Goal: Task Accomplishment & Management: Use online tool/utility

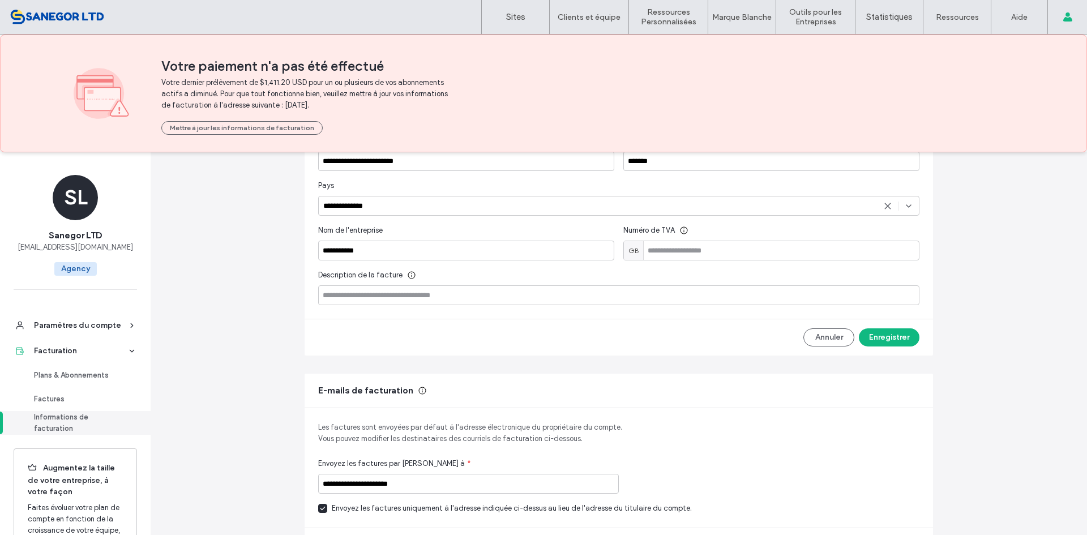
scroll to position [386, 0]
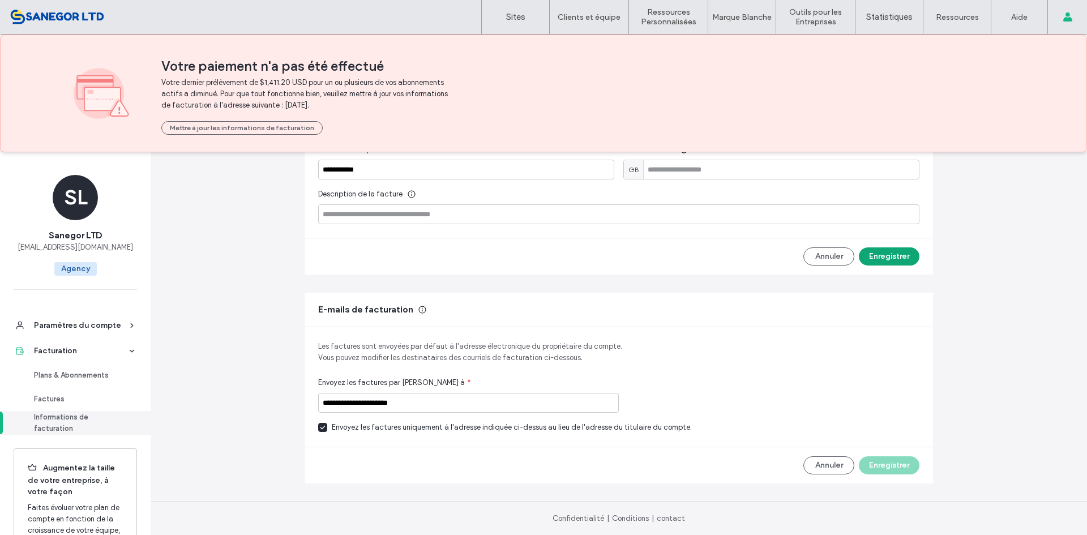
click at [885, 263] on button "Enregistrer" at bounding box center [889, 256] width 61 height 18
click at [93, 371] on div "Plans & Abonnements" at bounding box center [80, 375] width 93 height 11
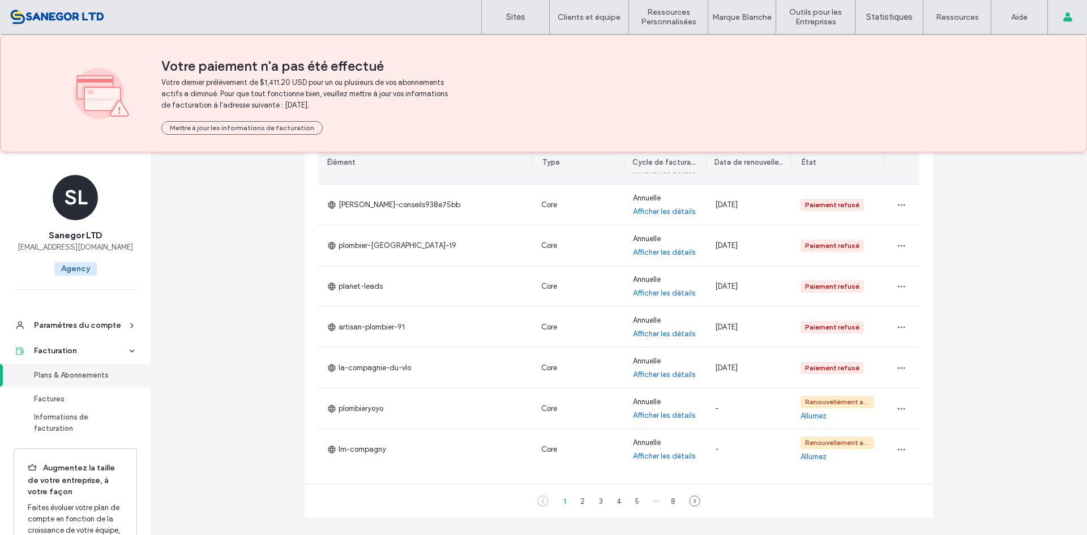
scroll to position [364, 0]
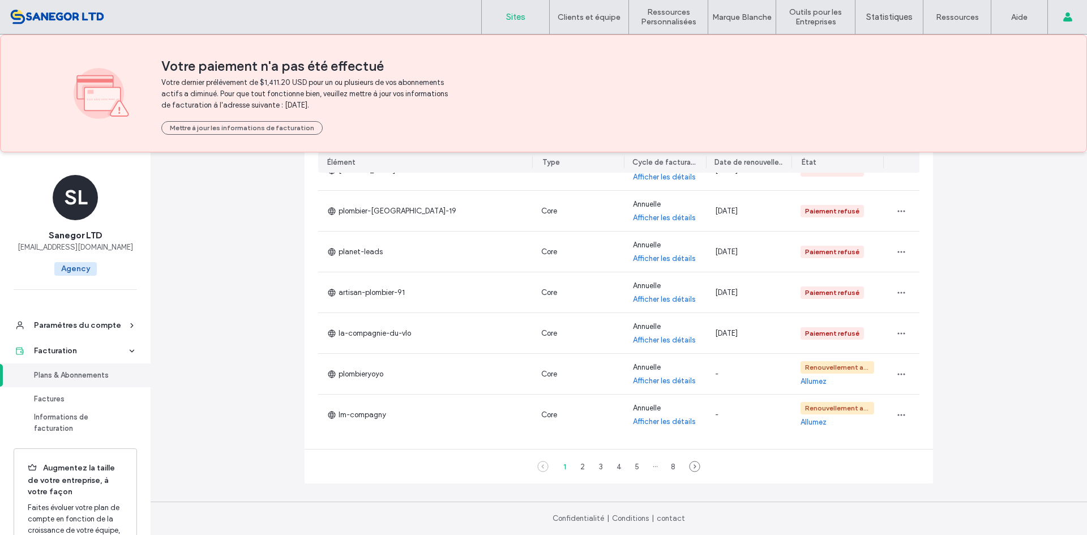
click at [501, 32] on link "Sites" at bounding box center [515, 17] width 67 height 34
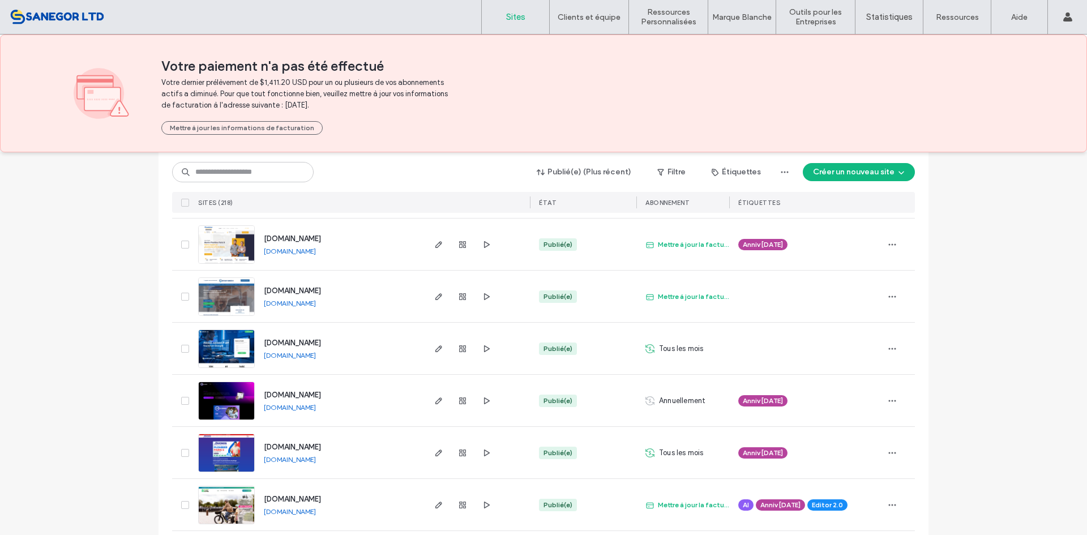
scroll to position [340, 0]
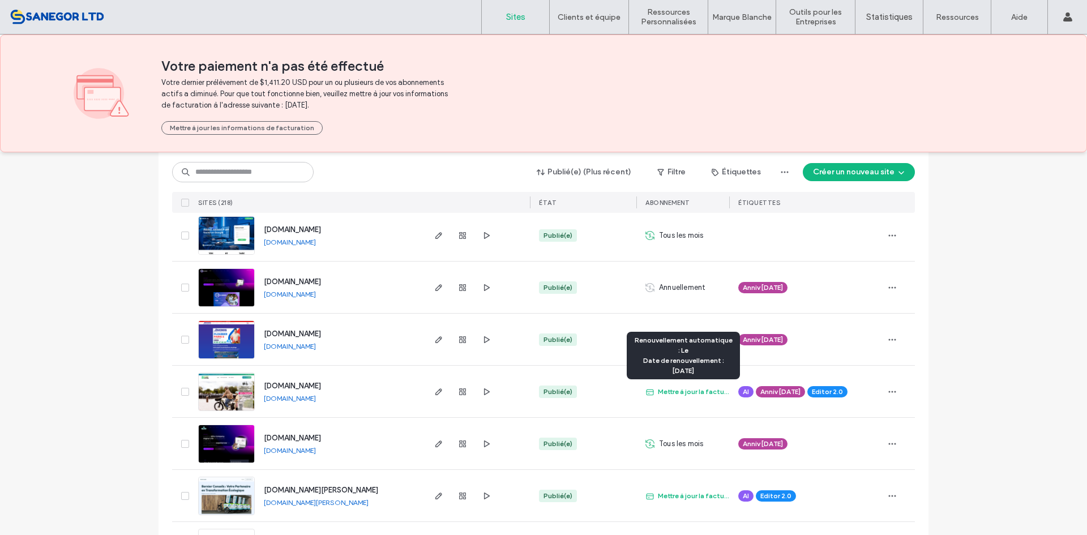
click at [679, 386] on span "Mettre à jour la facturation" at bounding box center [687, 391] width 84 height 11
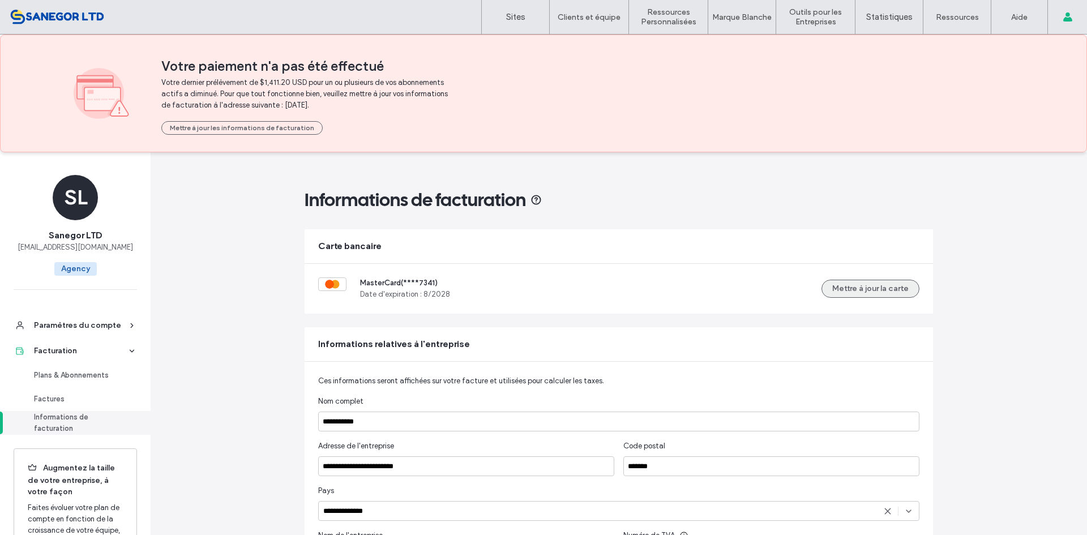
click at [860, 281] on button "Mettre à jour la carte" at bounding box center [870, 289] width 98 height 18
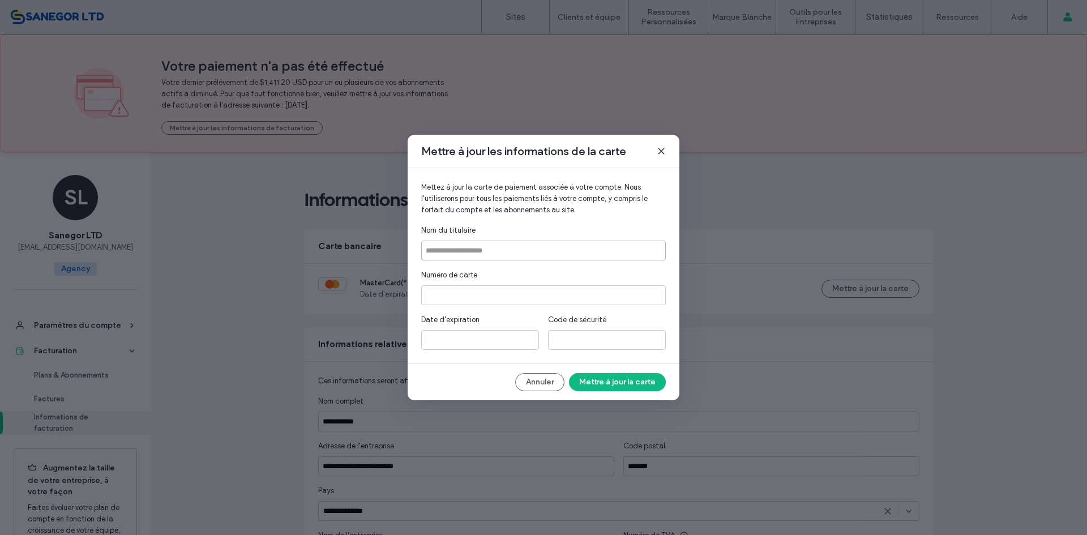
click at [483, 243] on input at bounding box center [543, 251] width 245 height 20
click at [455, 257] on input at bounding box center [543, 251] width 245 height 20
type input "******"
click at [625, 381] on button "Mettre à jour la carte" at bounding box center [617, 382] width 97 height 18
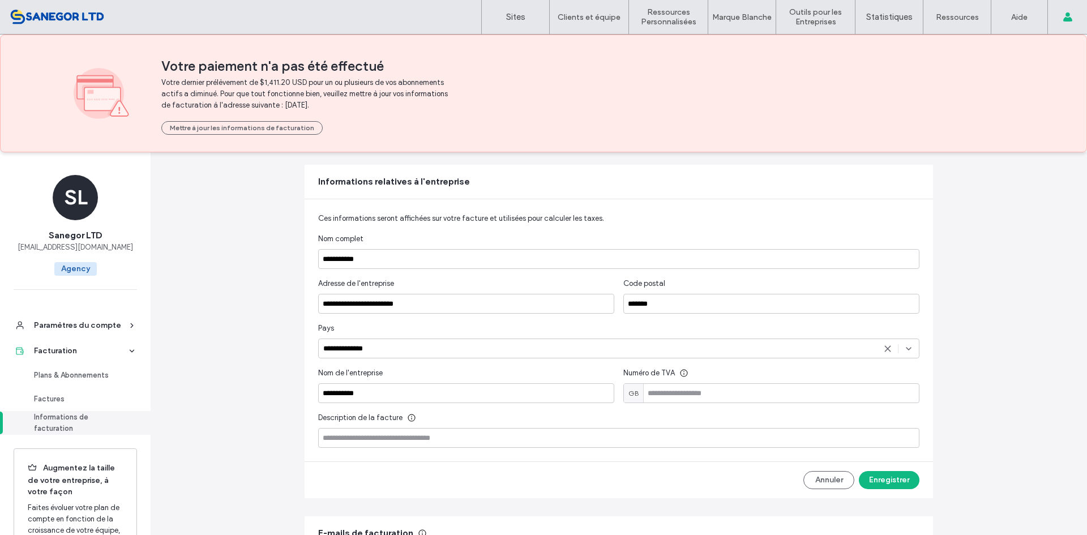
scroll to position [170, 0]
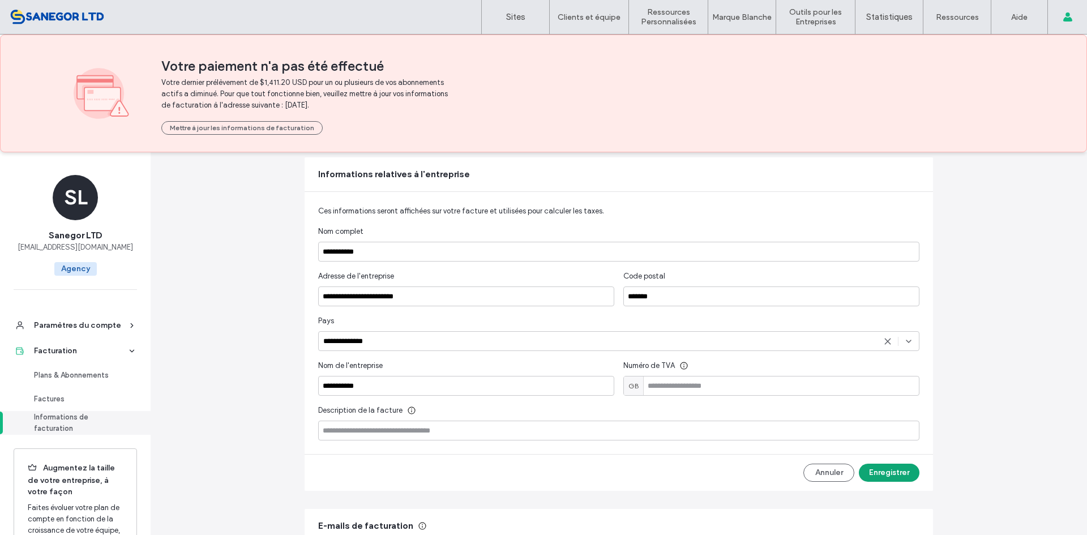
click at [896, 471] on button "Enregistrer" at bounding box center [889, 473] width 61 height 18
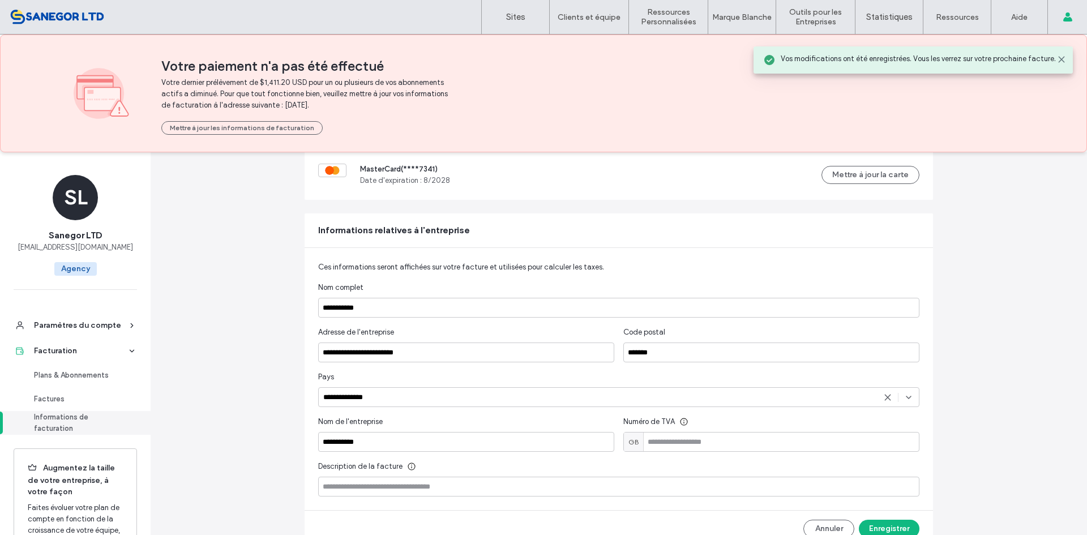
scroll to position [0, 0]
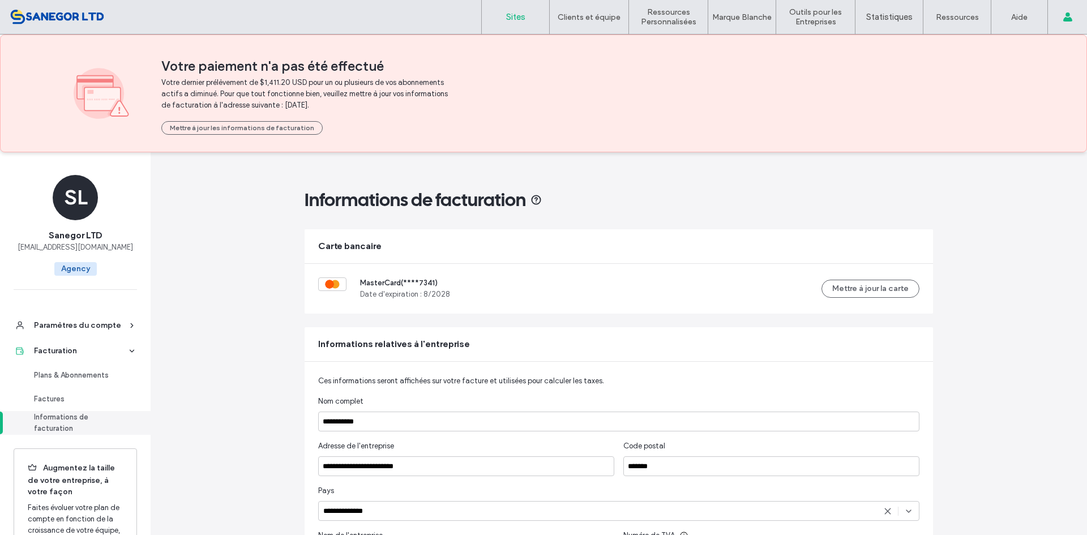
click at [495, 6] on link "Sites" at bounding box center [515, 17] width 67 height 34
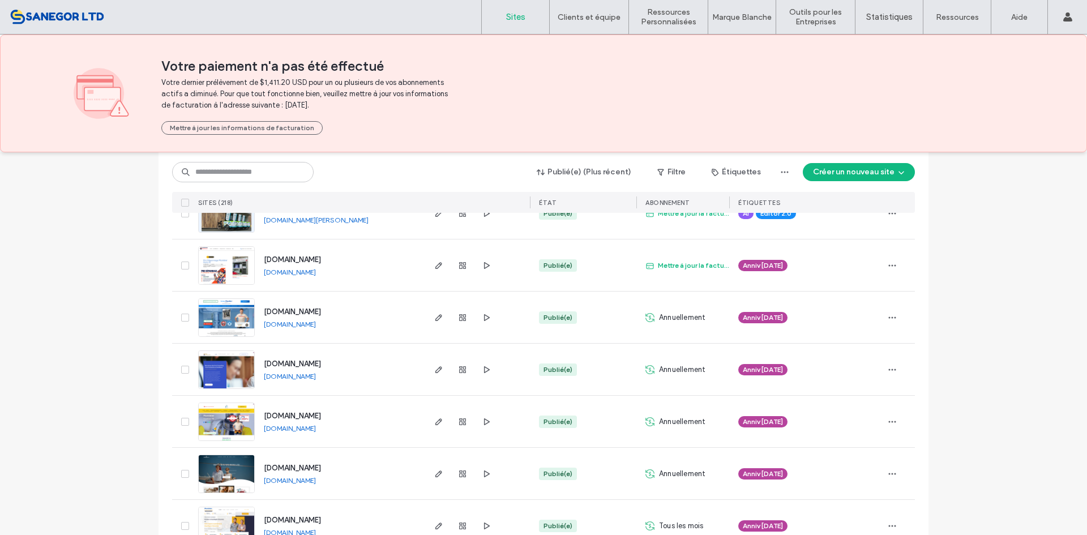
scroll to position [623, 0]
click at [249, 164] on input at bounding box center [242, 172] width 141 height 20
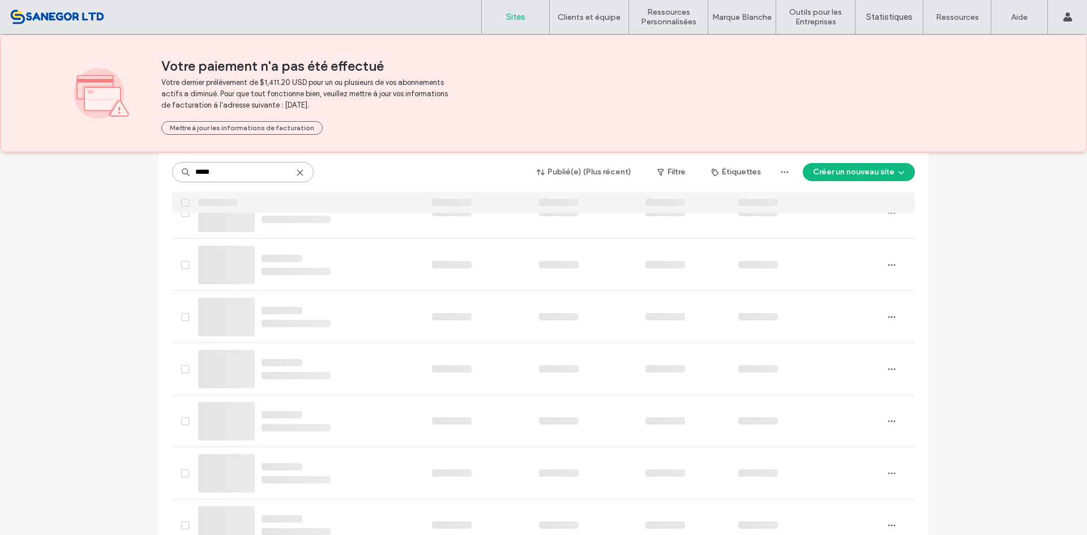
scroll to position [80, 0]
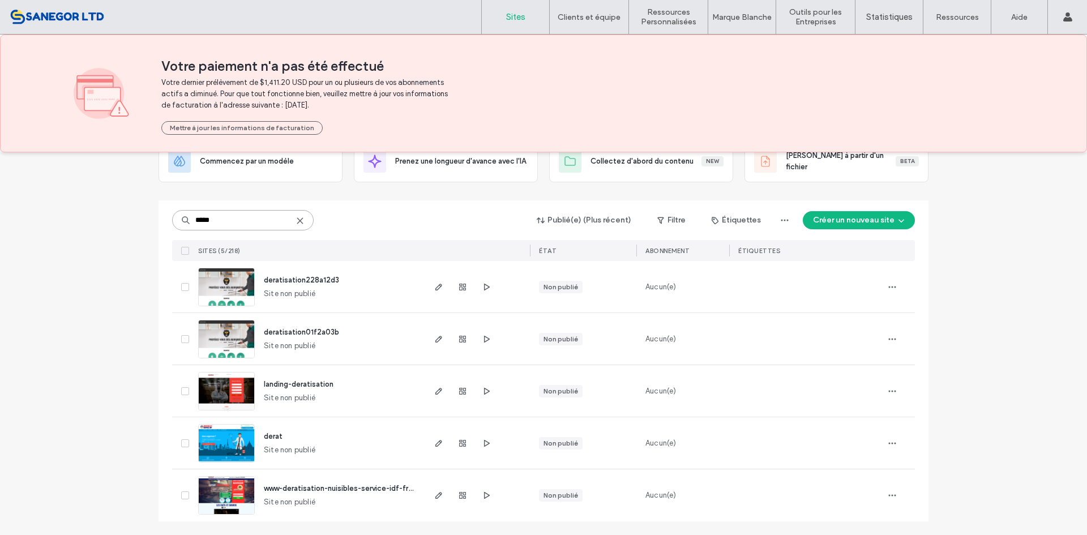
click at [250, 219] on input "*****" at bounding box center [242, 220] width 141 height 20
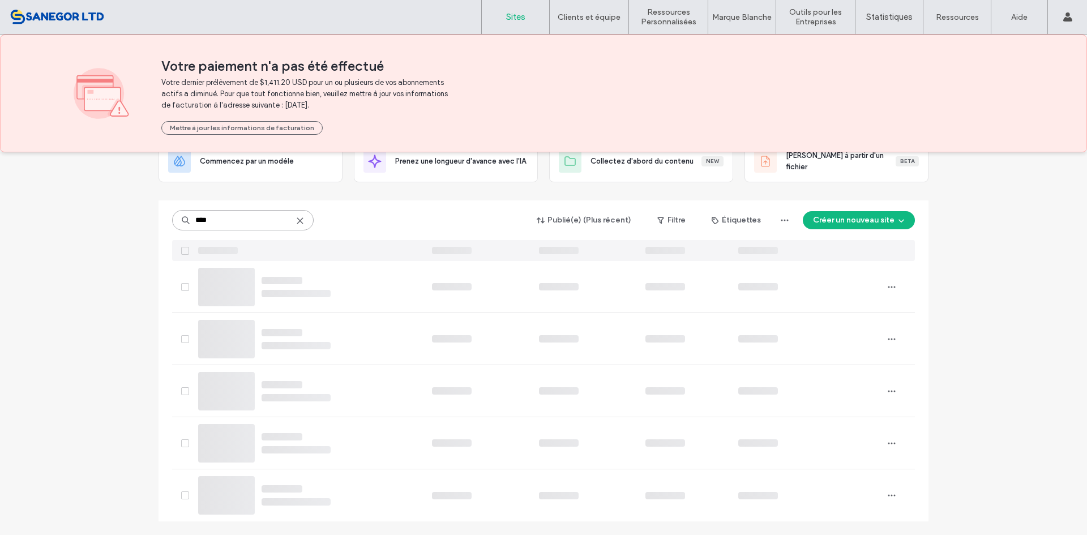
scroll to position [11, 0]
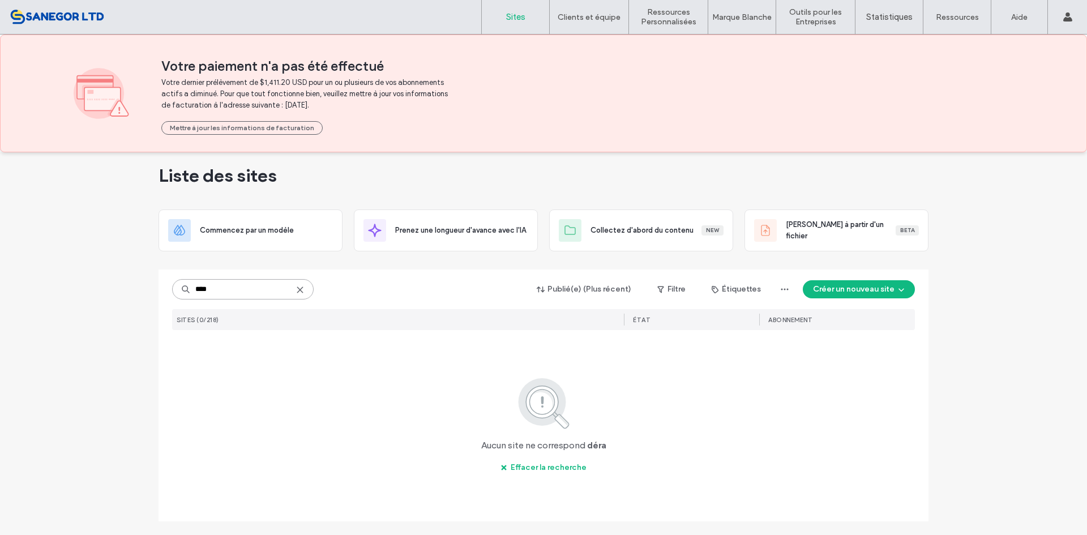
click at [229, 286] on input "****" at bounding box center [242, 289] width 141 height 20
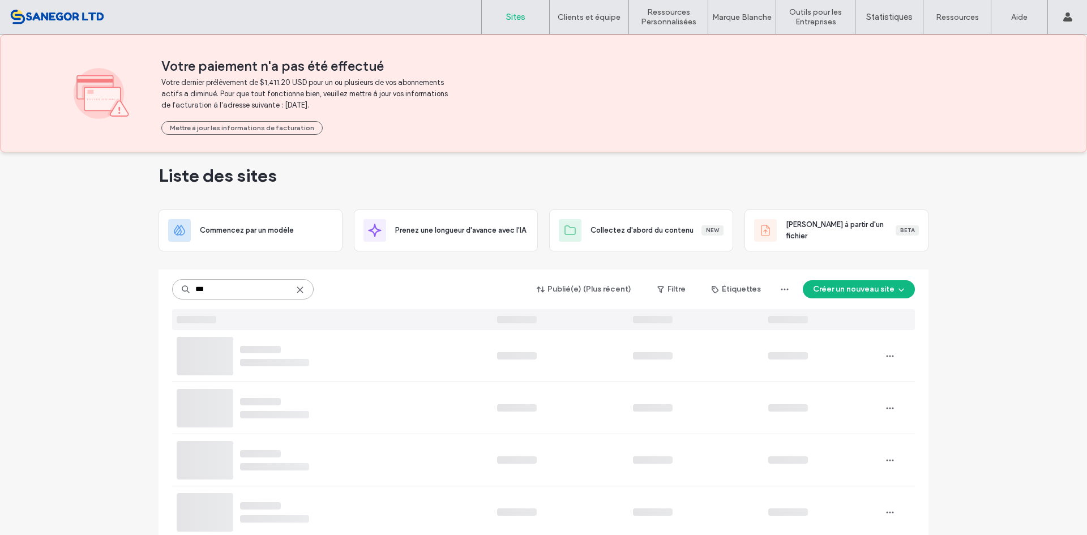
scroll to position [80, 0]
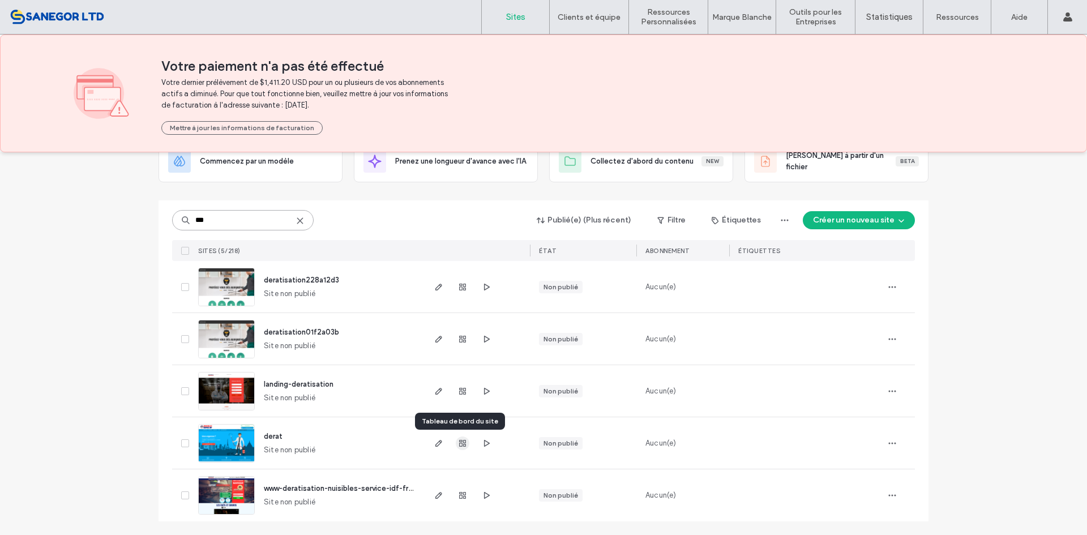
type input "***"
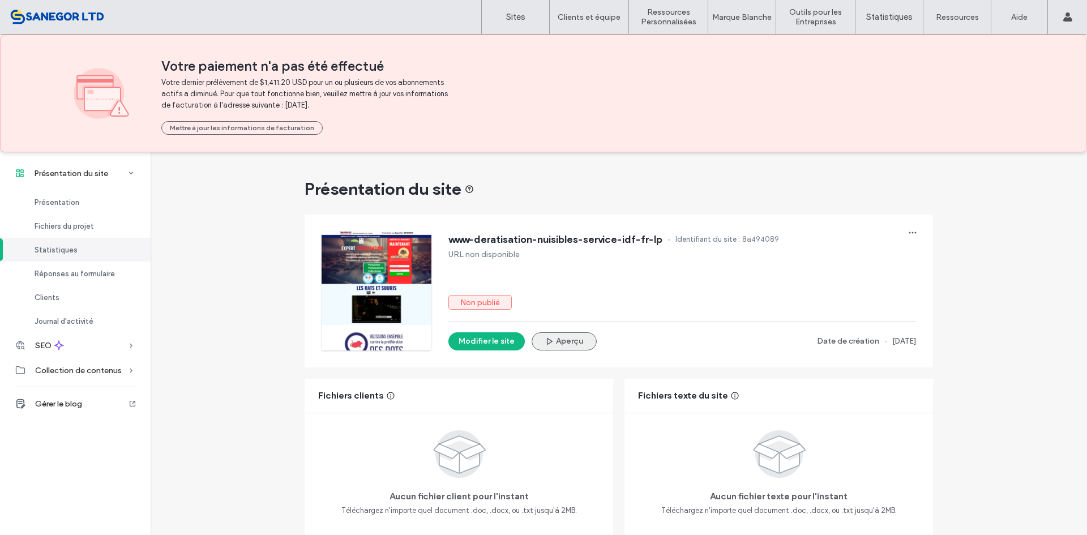
click at [546, 344] on icon "button" at bounding box center [548, 341] width 9 height 9
click at [909, 230] on icon "button" at bounding box center [912, 232] width 9 height 9
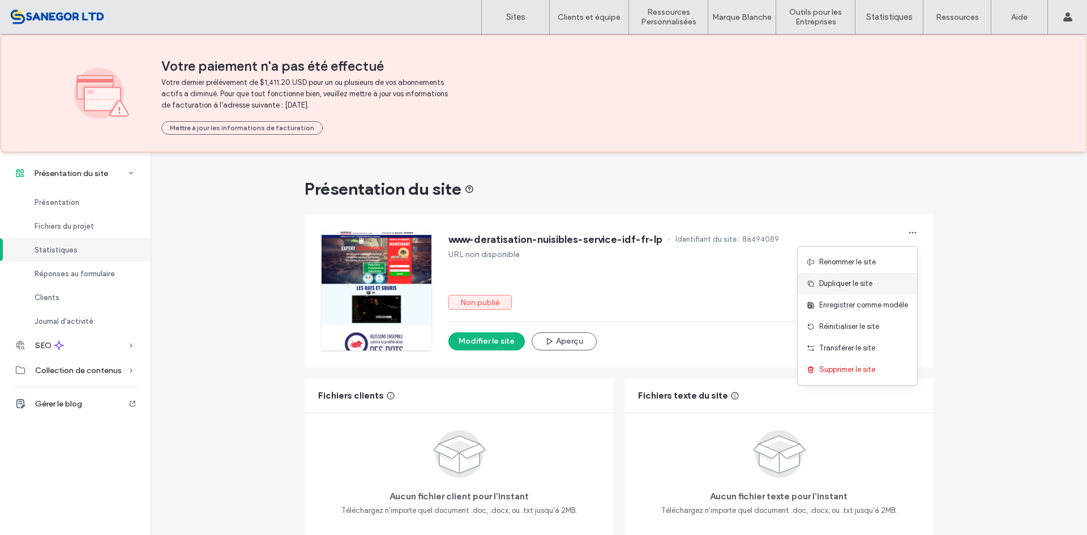
click at [861, 283] on span "Dupliquer le site" at bounding box center [845, 283] width 53 height 11
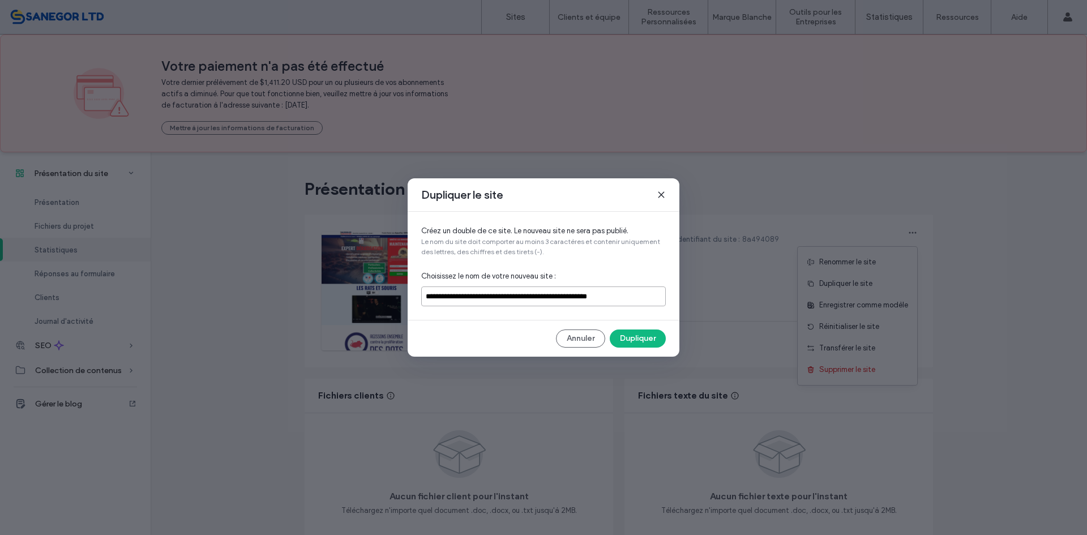
drag, startPoint x: 441, startPoint y: 295, endPoint x: 343, endPoint y: 254, distance: 106.3
click at [343, 254] on div "**********" at bounding box center [543, 267] width 1087 height 535
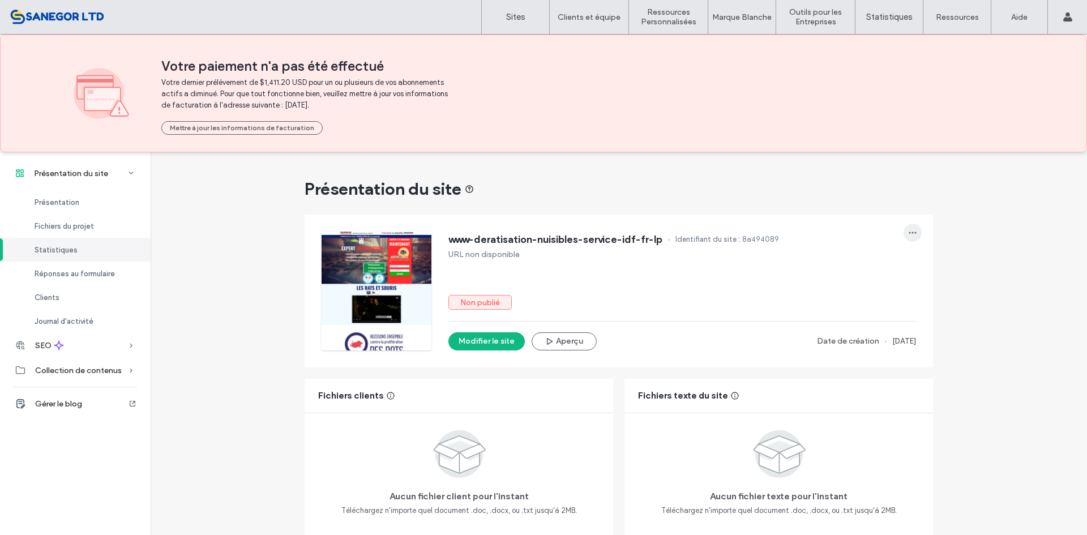
click at [908, 235] on icon "button" at bounding box center [912, 232] width 9 height 9
click at [857, 276] on div "Dupliquer le site" at bounding box center [856, 284] width 119 height 22
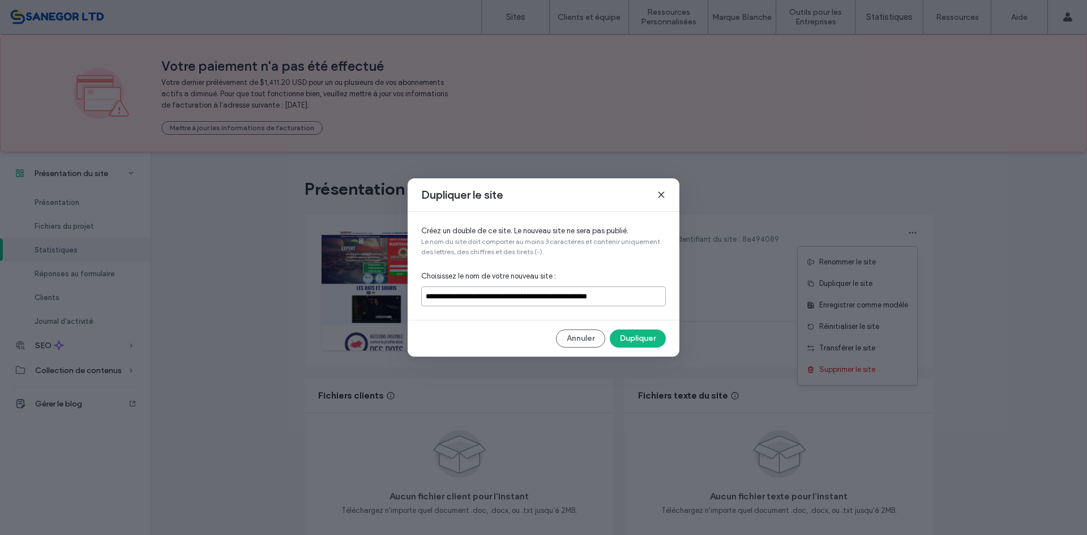
drag, startPoint x: 443, startPoint y: 294, endPoint x: 397, endPoint y: 278, distance: 48.2
click at [397, 278] on div "**********" at bounding box center [543, 267] width 1087 height 535
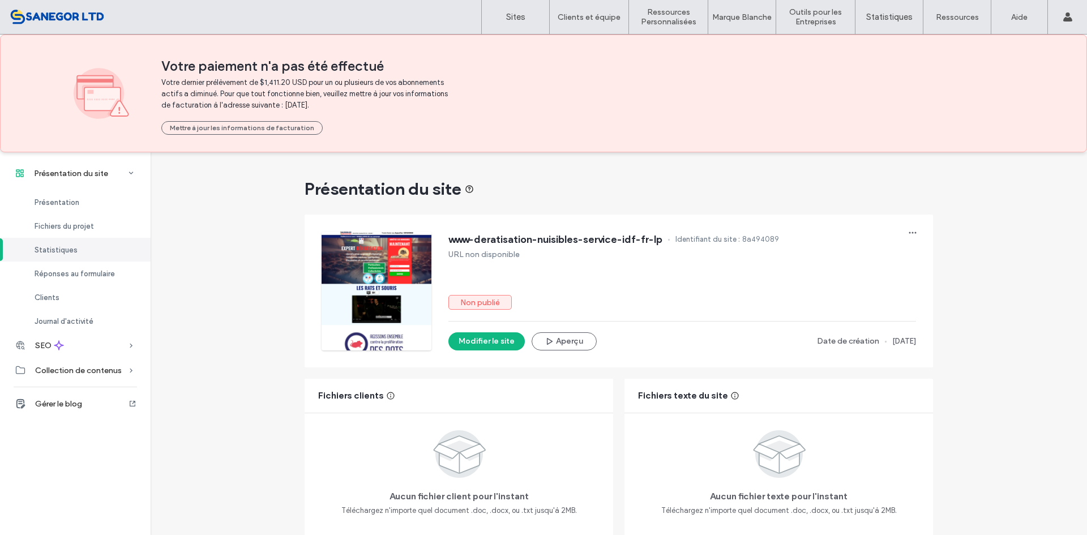
click at [905, 218] on div "www-deratisation-nuisibles-service-idf-fr-lp Identifiant du site : 8a494089 URL…" at bounding box center [626, 283] width 611 height 136
click at [903, 229] on span "button" at bounding box center [912, 233] width 18 height 18
click at [864, 278] on span "Dupliquer le site" at bounding box center [845, 283] width 53 height 11
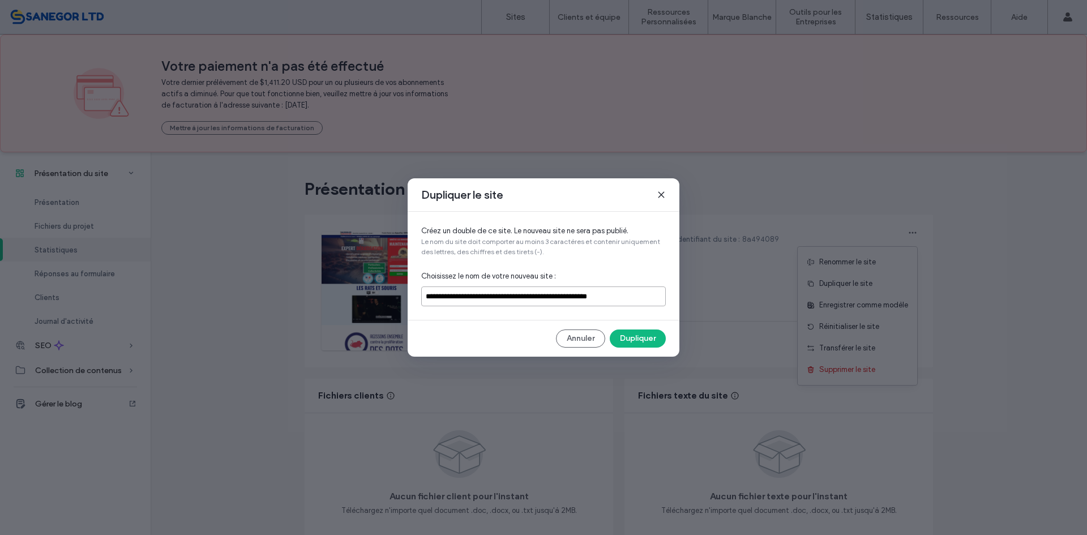
click at [647, 291] on input "**********" at bounding box center [543, 296] width 245 height 20
type input "**********"
click at [646, 333] on button "Dupliquer" at bounding box center [638, 338] width 56 height 18
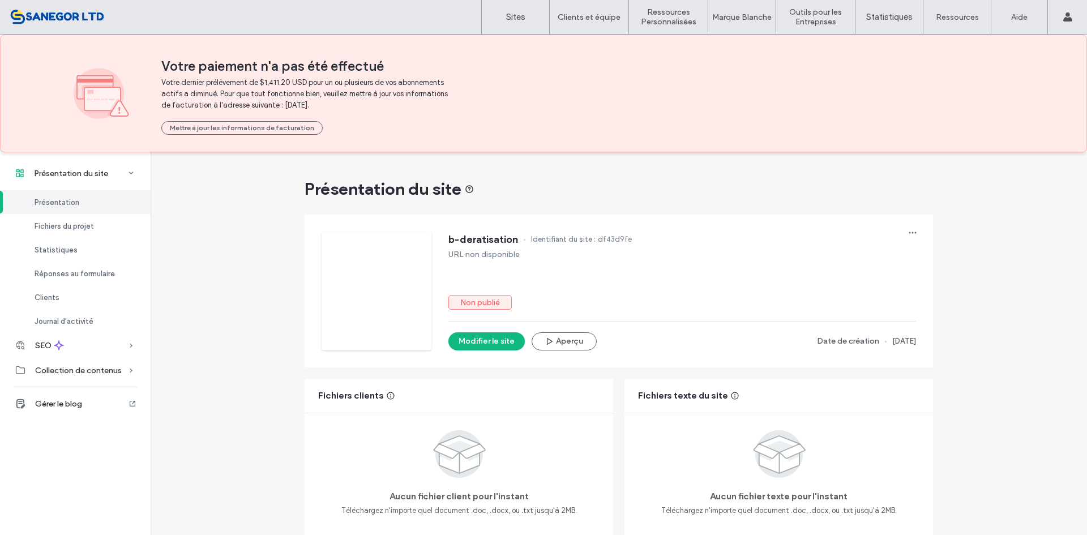
click at [664, 333] on div "Modifier le site Aperçu Date de création 13 Oct, 2025" at bounding box center [681, 341] width 467 height 18
click at [681, 311] on div "b-deratisation Identifiant du site : df43d9fe URL non disponible Non publié Mod…" at bounding box center [681, 290] width 467 height 119
click at [496, 342] on button "Modifier le site" at bounding box center [486, 341] width 76 height 18
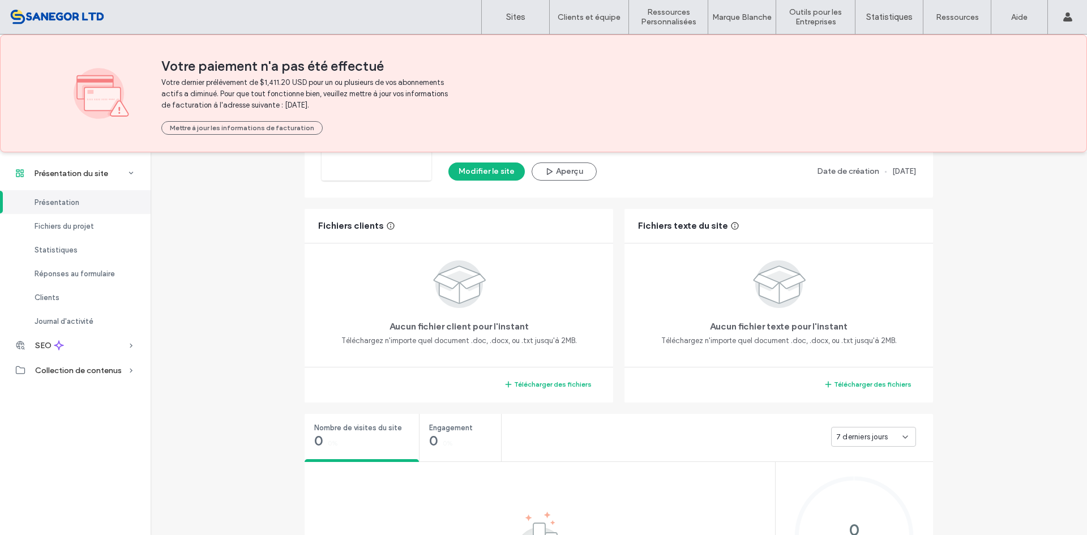
scroll to position [226, 0]
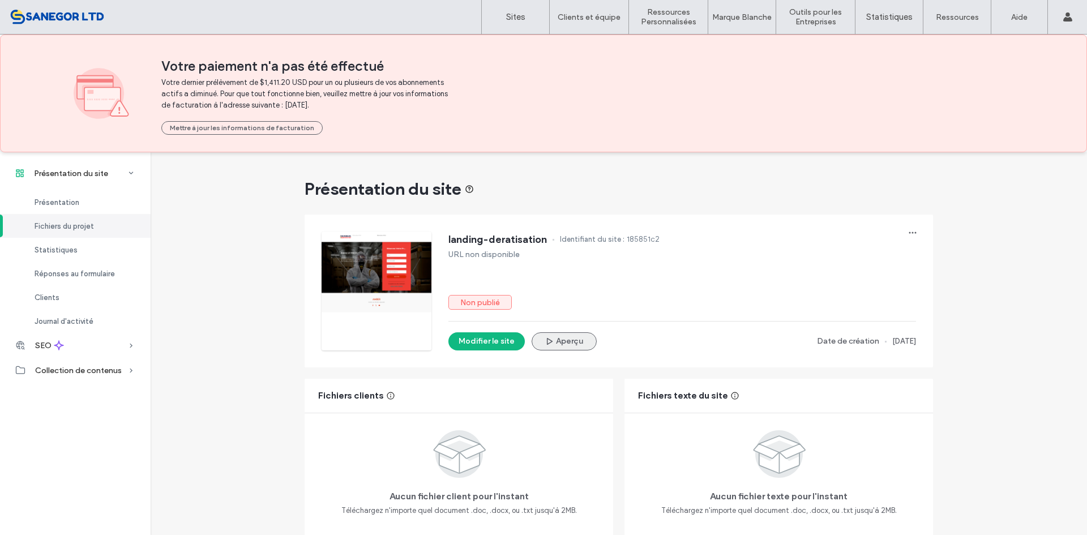
click at [552, 338] on button "Aperçu" at bounding box center [563, 341] width 65 height 18
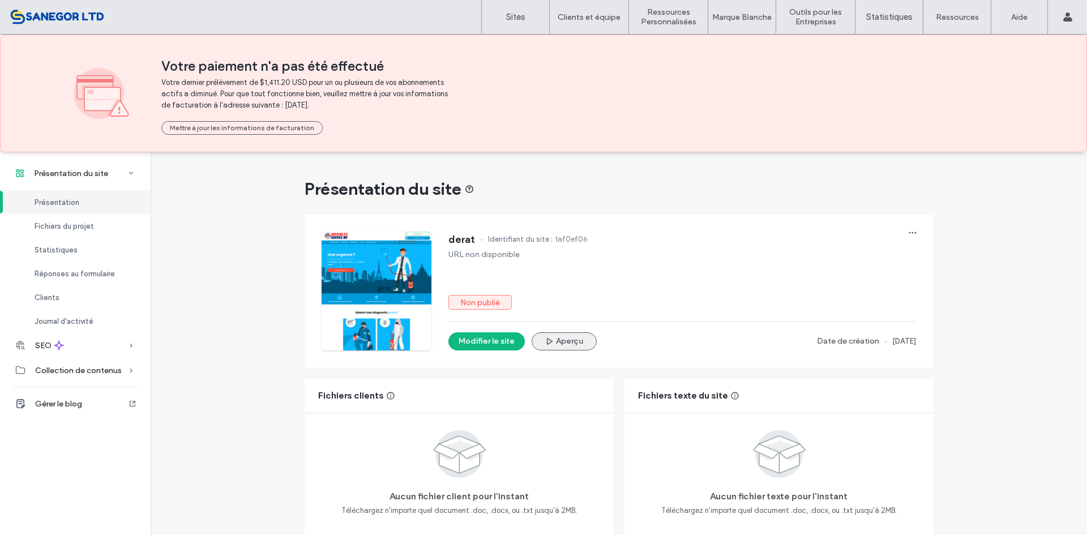
click at [548, 338] on span "button" at bounding box center [549, 341] width 11 height 16
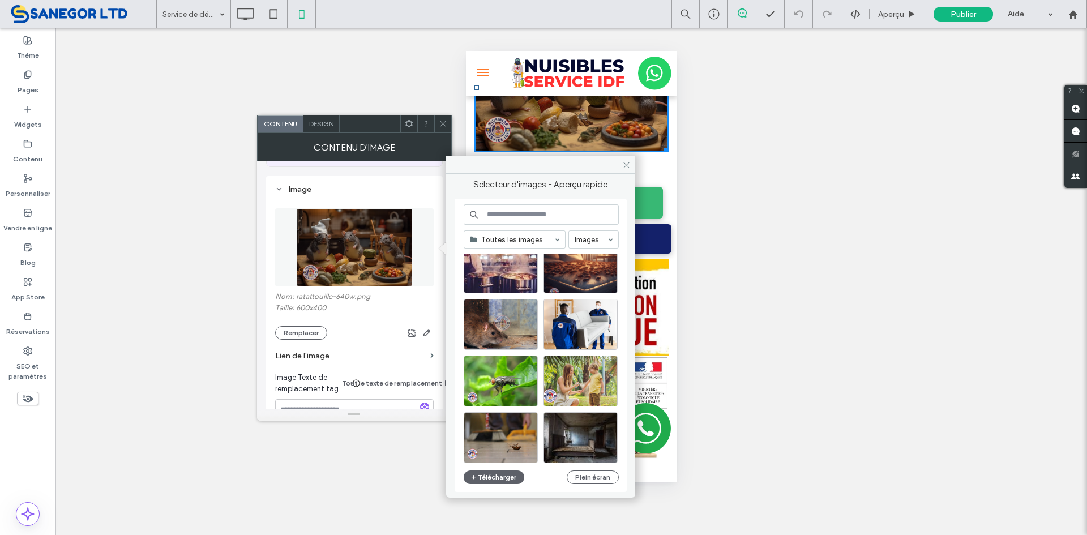
scroll to position [486, 0]
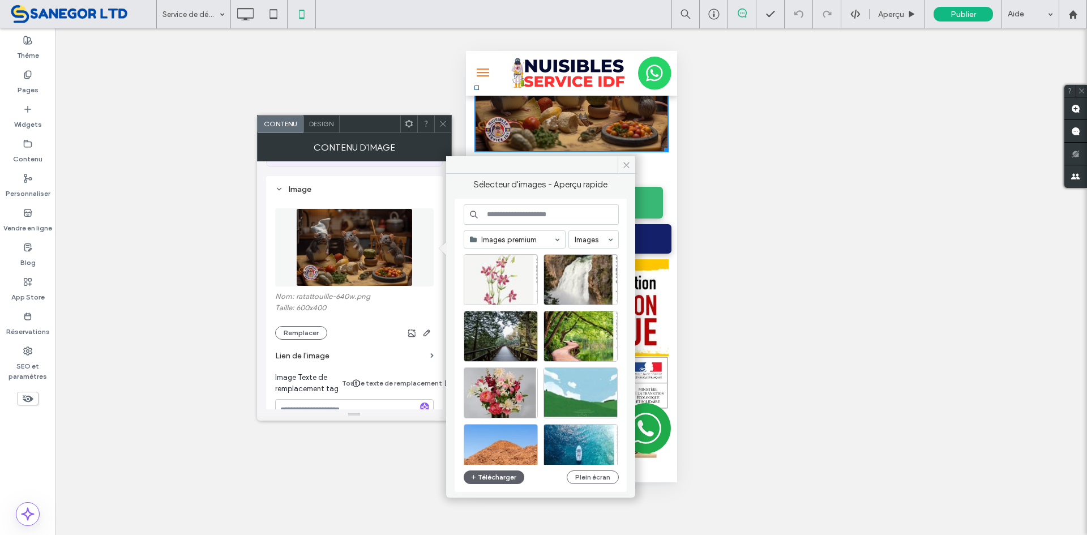
click at [509, 219] on input at bounding box center [541, 214] width 155 height 20
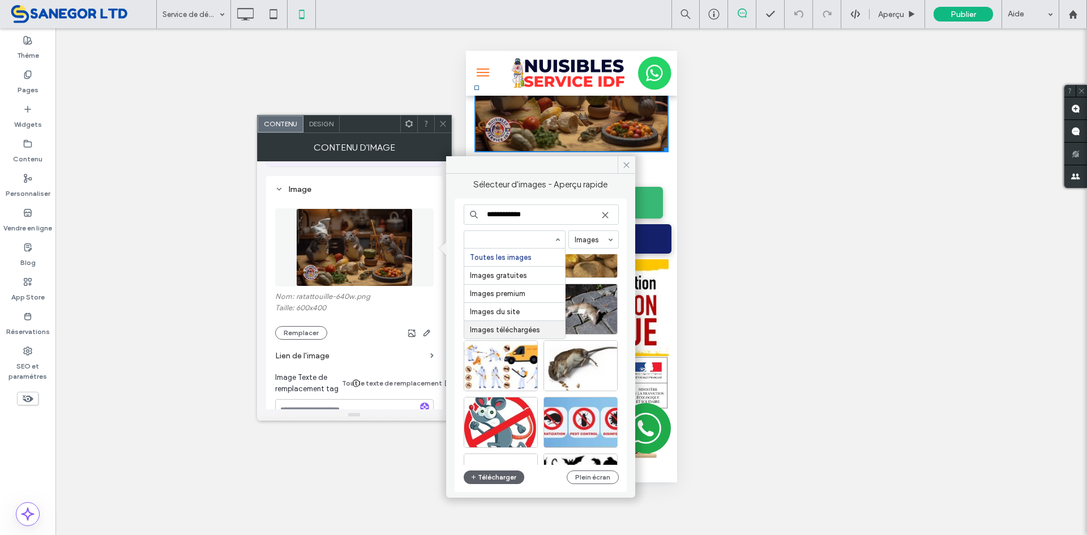
scroll to position [112, 0]
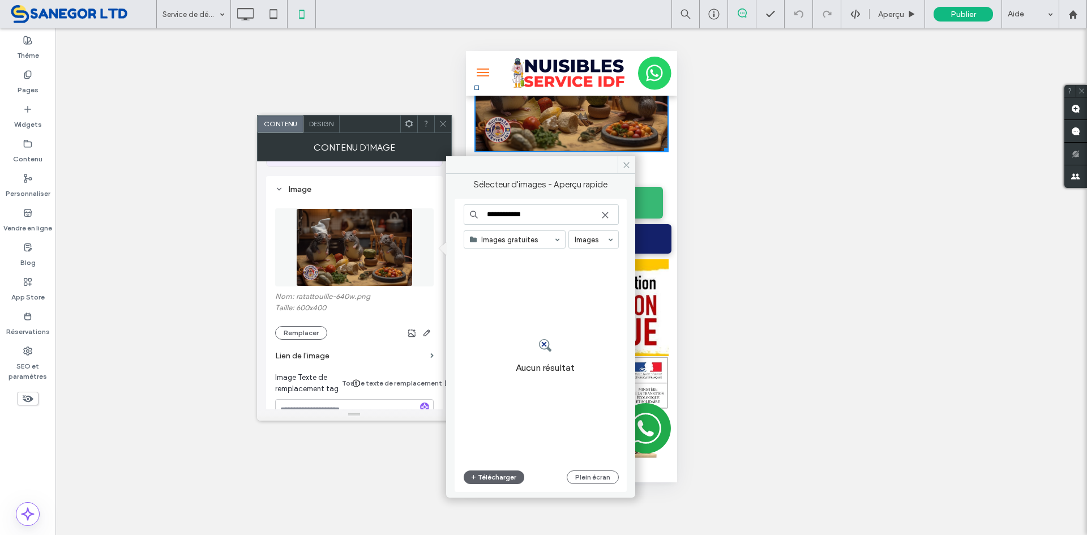
click at [492, 215] on input "**********" at bounding box center [541, 214] width 155 height 20
drag, startPoint x: 494, startPoint y: 214, endPoint x: 473, endPoint y: 209, distance: 22.1
click at [473, 209] on input "**********" at bounding box center [541, 214] width 155 height 20
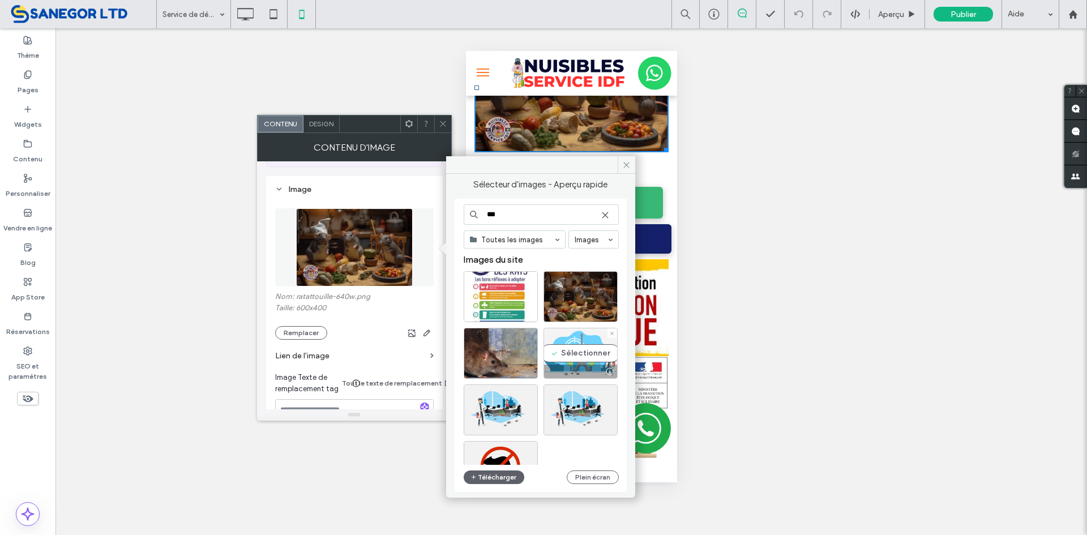
type input "***"
click at [575, 353] on div "Sélectionner" at bounding box center [580, 353] width 74 height 51
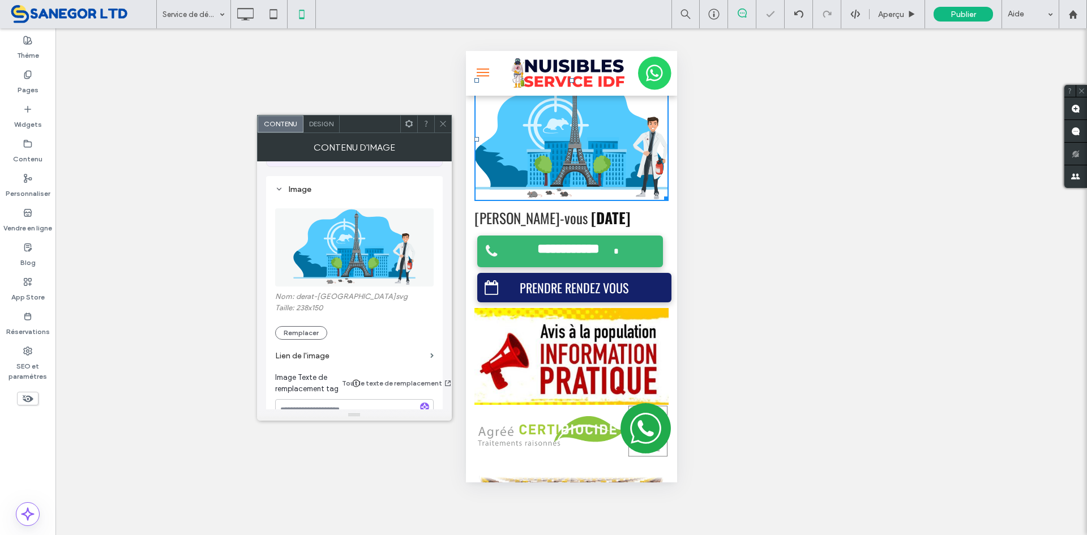
scroll to position [0, 0]
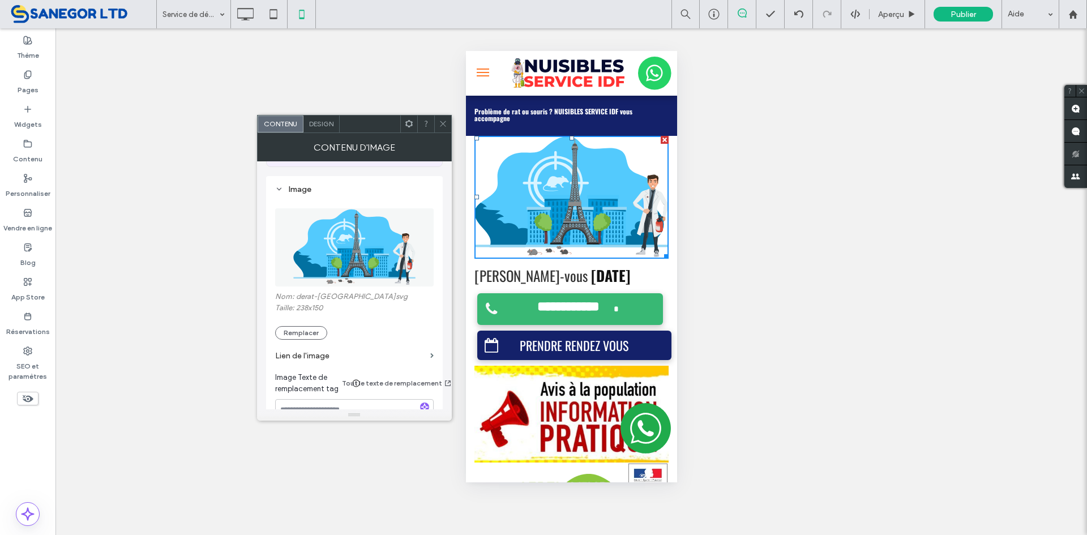
click at [436, 121] on div at bounding box center [442, 123] width 17 height 17
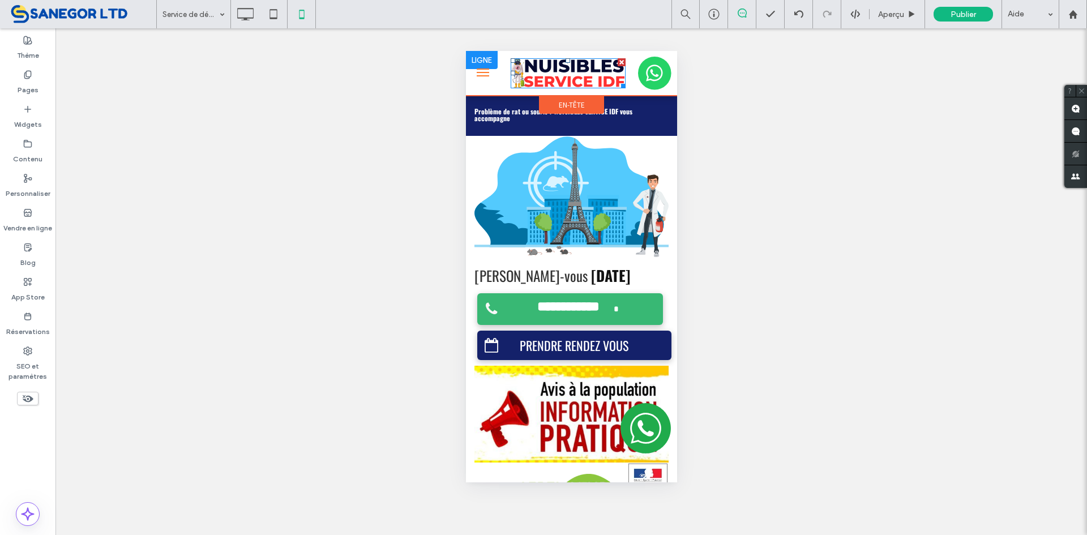
click at [531, 70] on img at bounding box center [567, 73] width 115 height 30
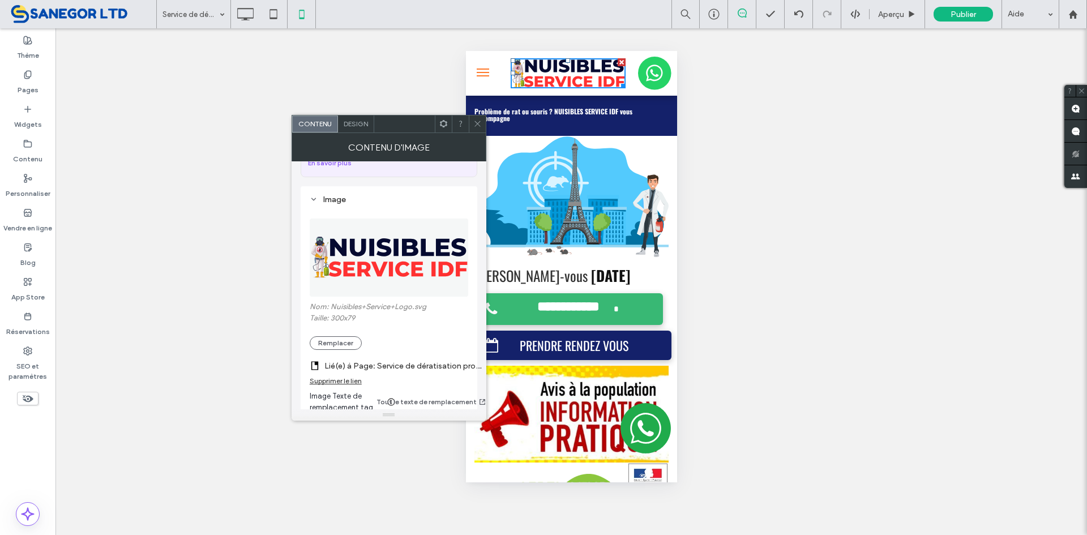
scroll to position [113, 0]
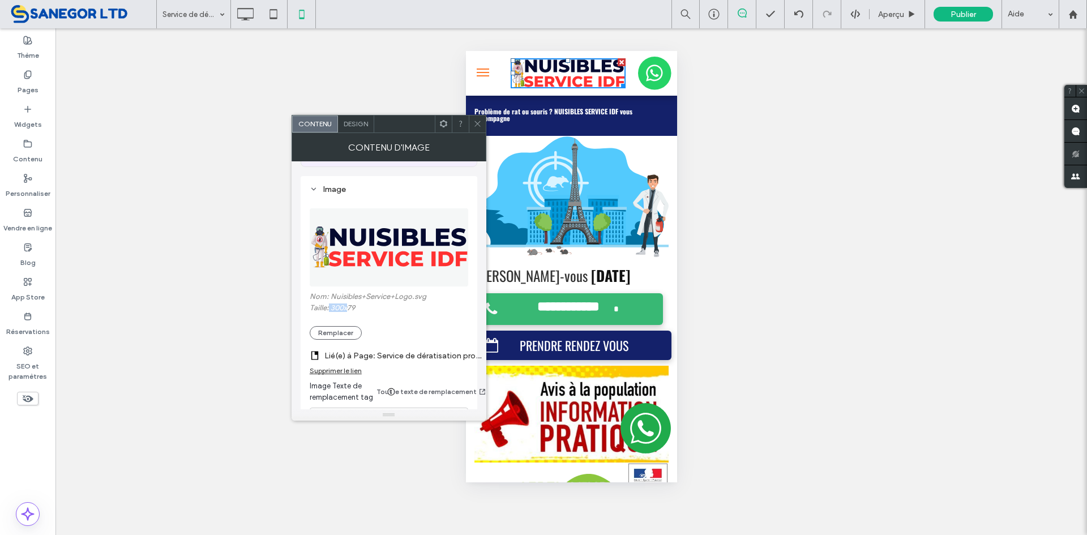
drag, startPoint x: 329, startPoint y: 308, endPoint x: 349, endPoint y: 311, distance: 20.5
click at [349, 311] on label "Taille: 300x79" at bounding box center [389, 308] width 158 height 11
click at [359, 310] on label "Taille: 300x79" at bounding box center [389, 308] width 158 height 11
drag, startPoint x: 359, startPoint y: 310, endPoint x: 337, endPoint y: 310, distance: 22.1
click at [337, 310] on label "Taille: 300x79" at bounding box center [389, 308] width 158 height 11
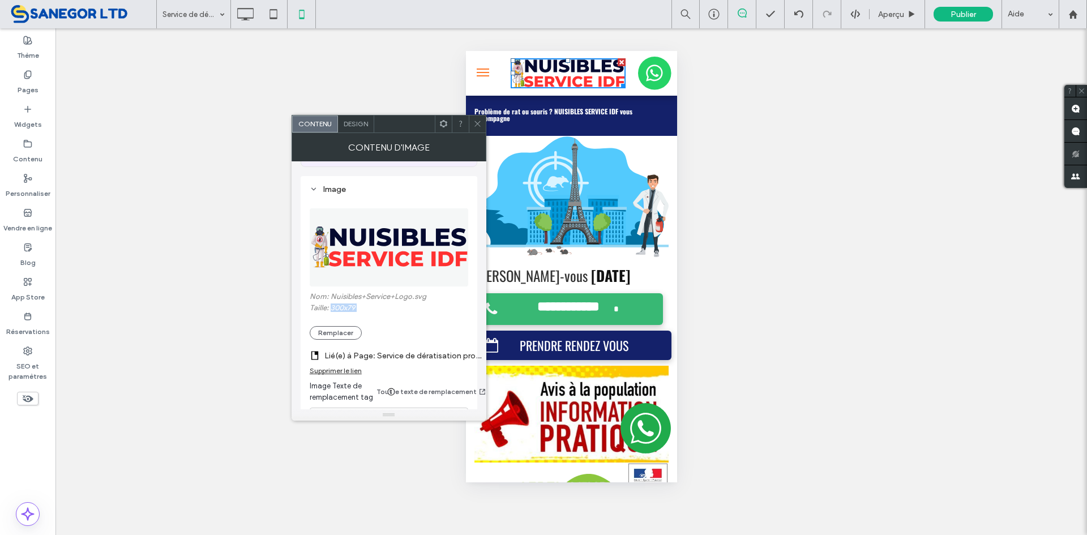
copy div "300x79 Remplacer"
click at [327, 331] on button "Remplacer" at bounding box center [336, 333] width 52 height 14
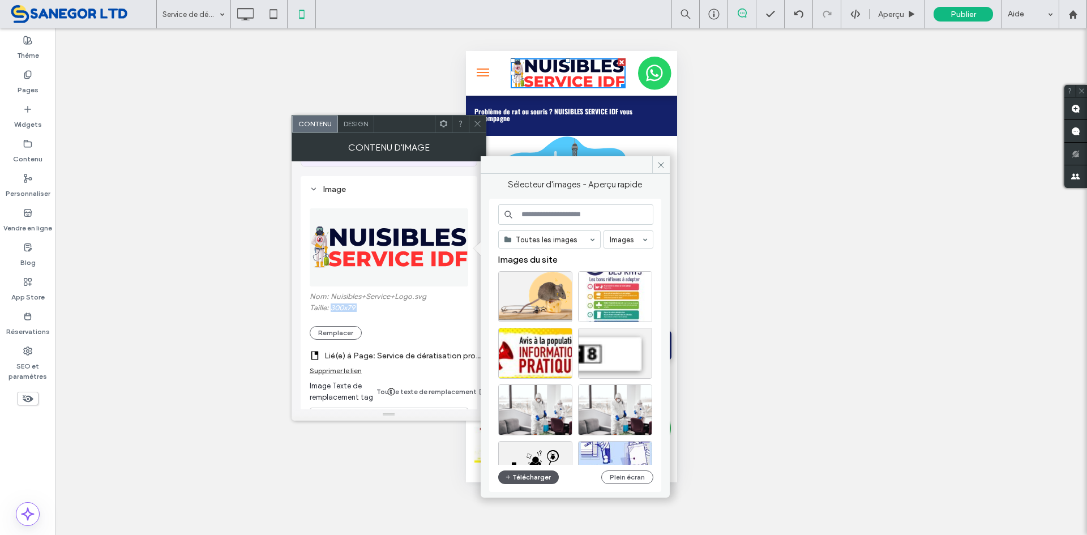
click at [546, 478] on button "Télécharger" at bounding box center [528, 477] width 61 height 14
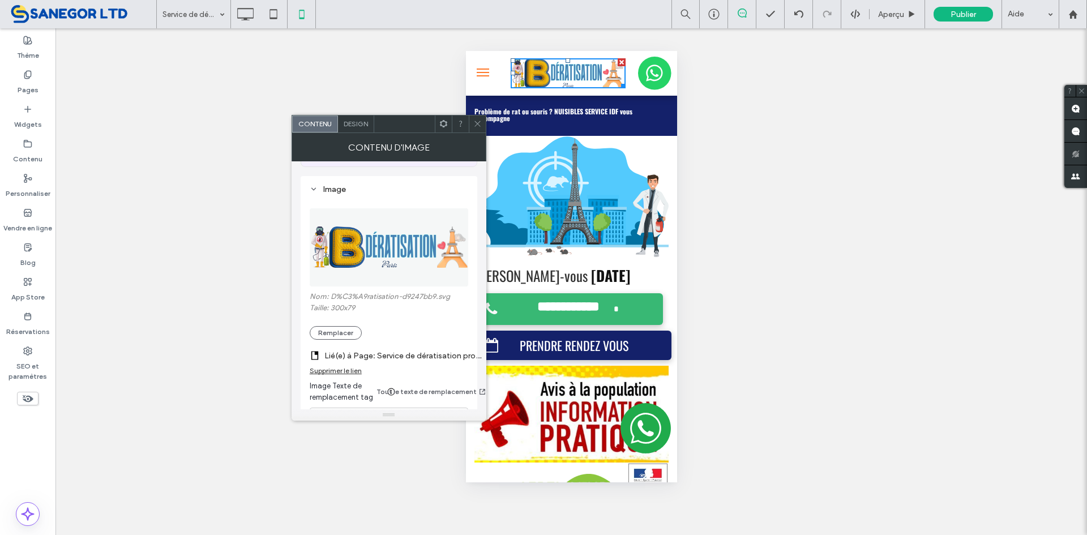
click at [478, 127] on icon at bounding box center [477, 123] width 8 height 8
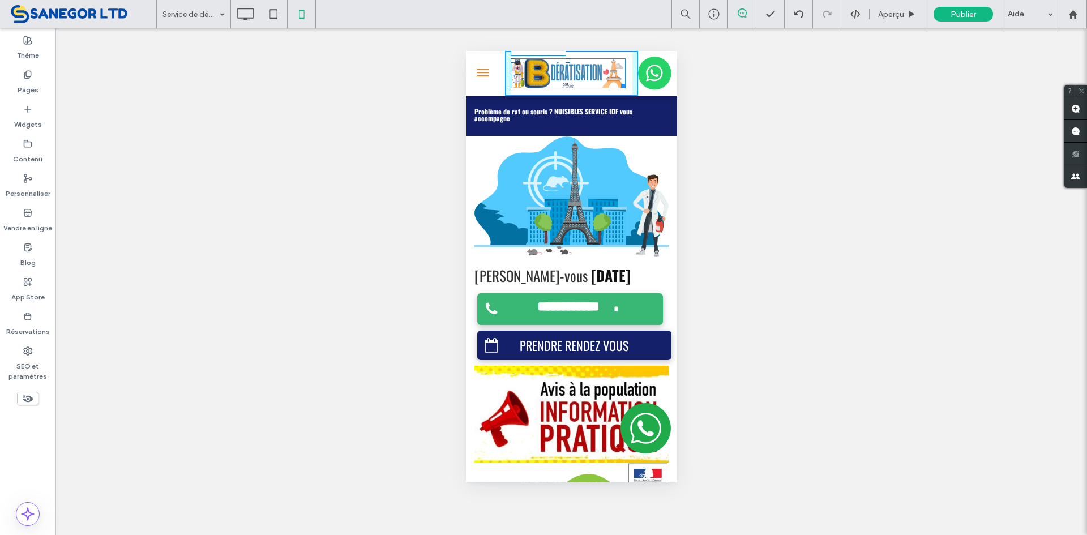
drag, startPoint x: 619, startPoint y: 87, endPoint x: 1105, endPoint y: 148, distance: 490.1
click at [483, 72] on span "menu" at bounding box center [482, 72] width 12 height 1
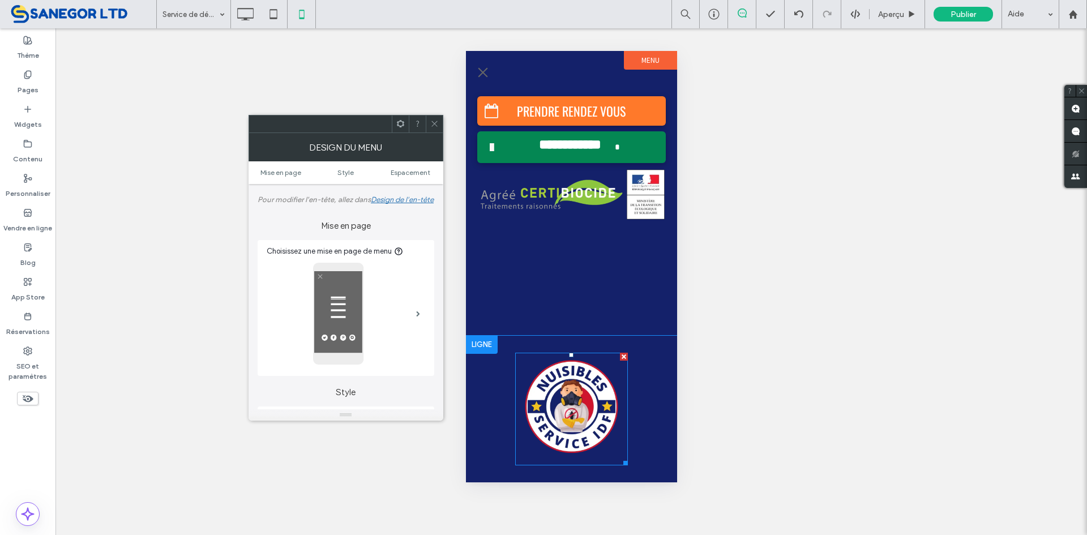
click at [546, 379] on img at bounding box center [570, 409] width 113 height 113
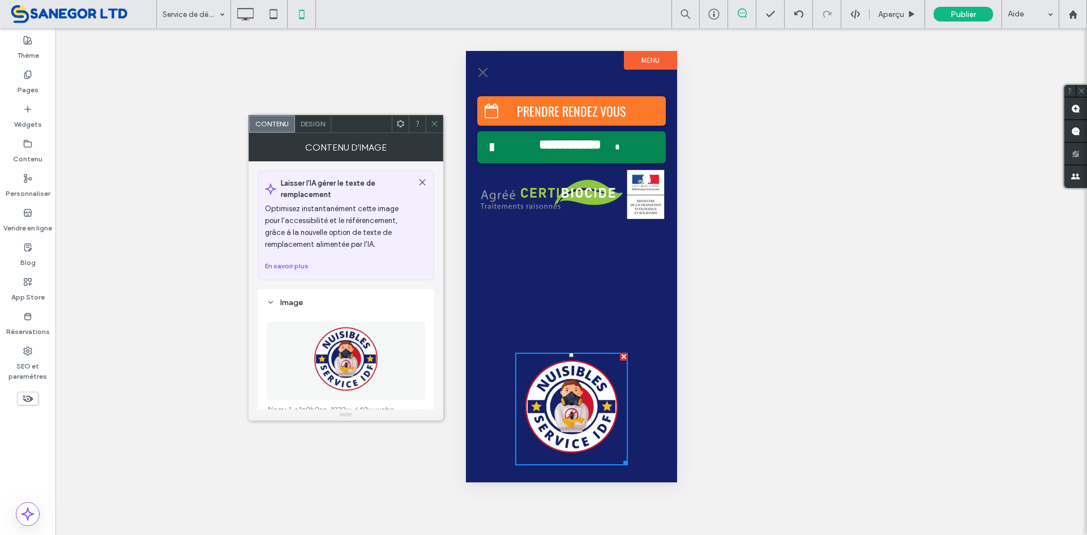
click at [350, 348] on img at bounding box center [346, 360] width 78 height 78
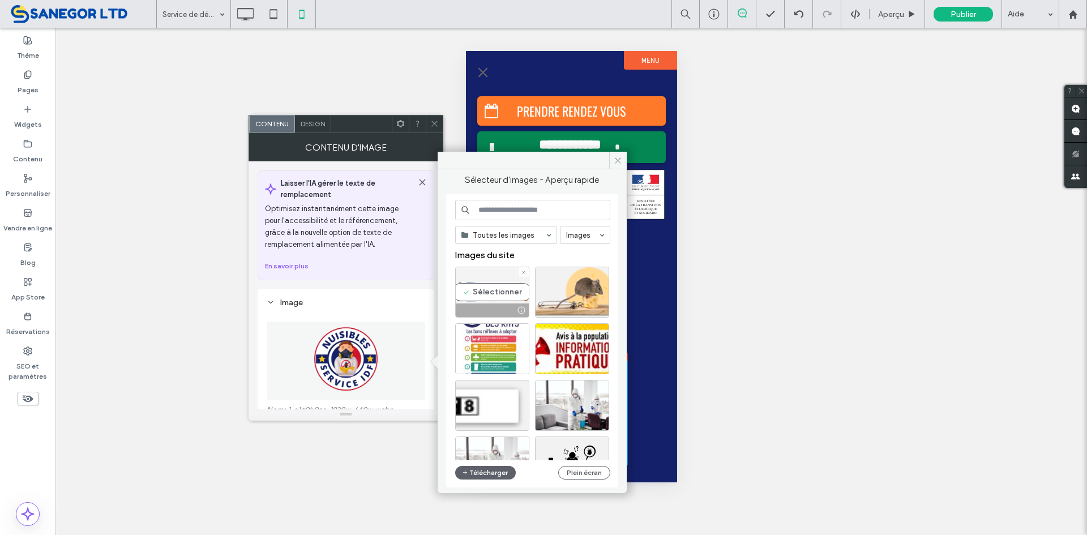
click at [492, 293] on div "Sélectionner" at bounding box center [492, 292] width 74 height 51
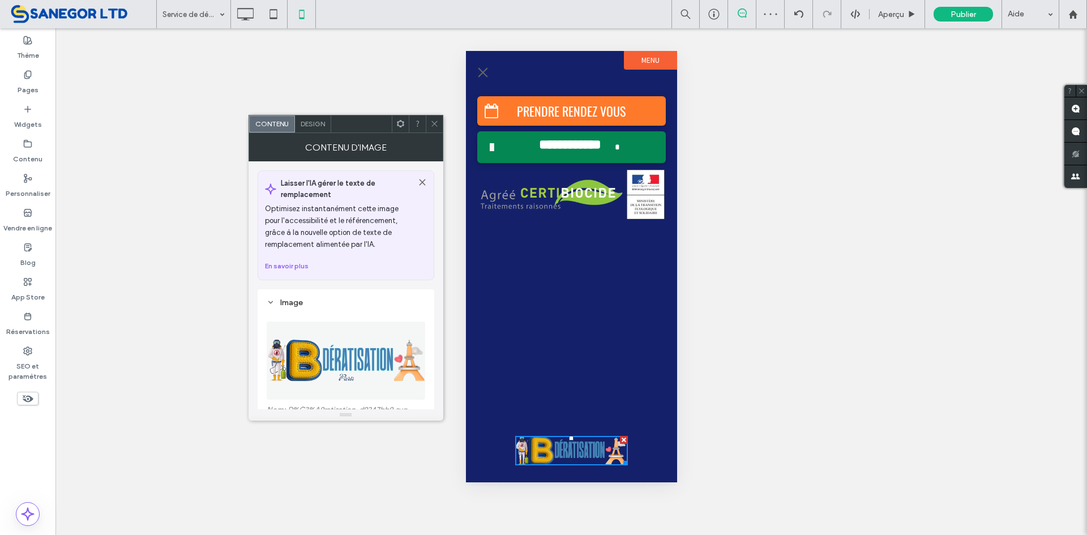
click at [628, 462] on div "Click To Paste" at bounding box center [571, 451] width 188 height 30
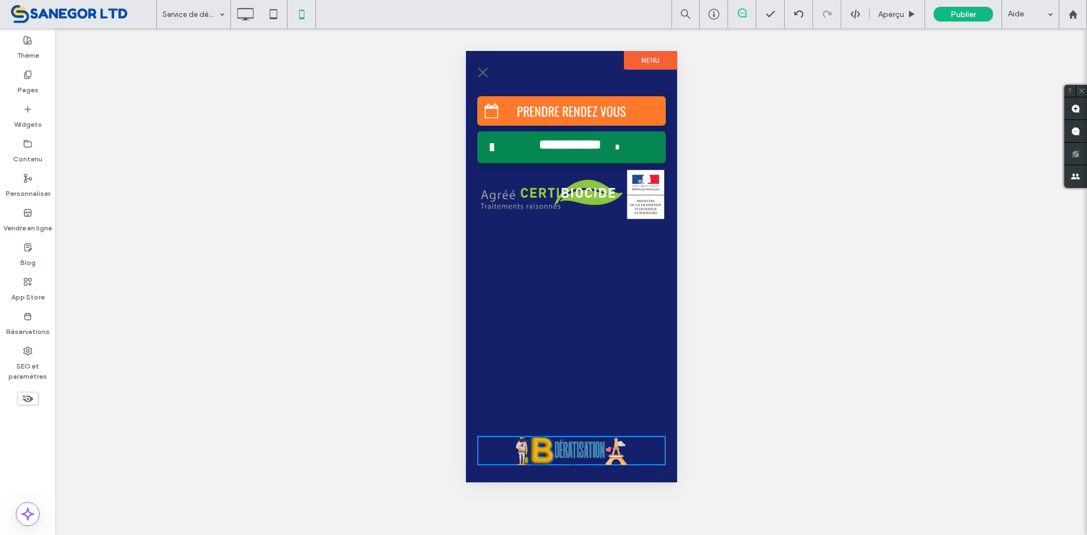
click at [616, 457] on img at bounding box center [570, 451] width 113 height 30
click at [557, 446] on img at bounding box center [570, 451] width 113 height 30
click at [784, 359] on div "Afficher ? Oui Afficher ? Oui Afficher ? Oui Afficher ? Oui Afficher ? Oui" at bounding box center [570, 281] width 1031 height 507
click at [601, 183] on img at bounding box center [571, 195] width 188 height 52
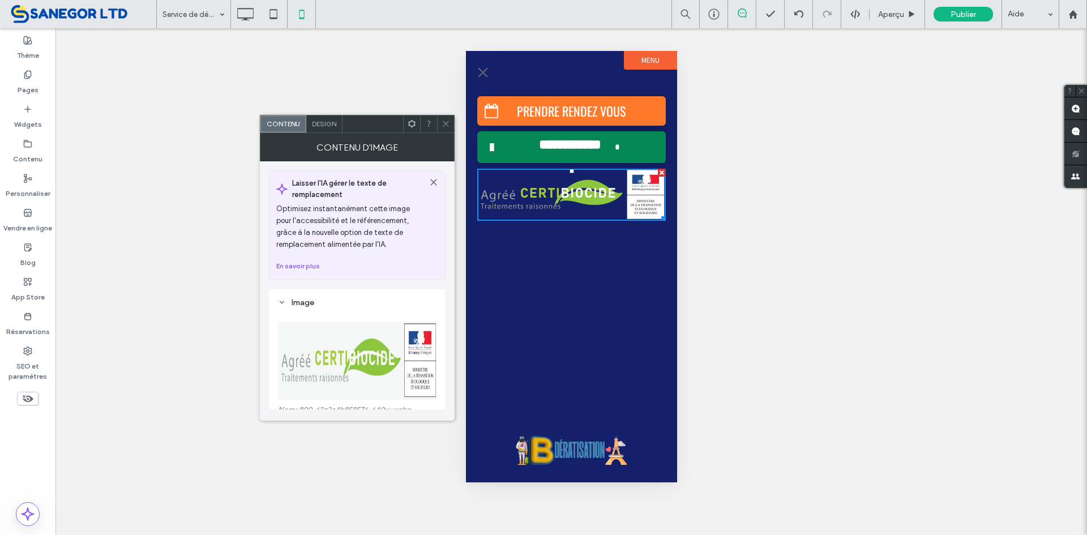
click at [574, 454] on img at bounding box center [570, 451] width 113 height 30
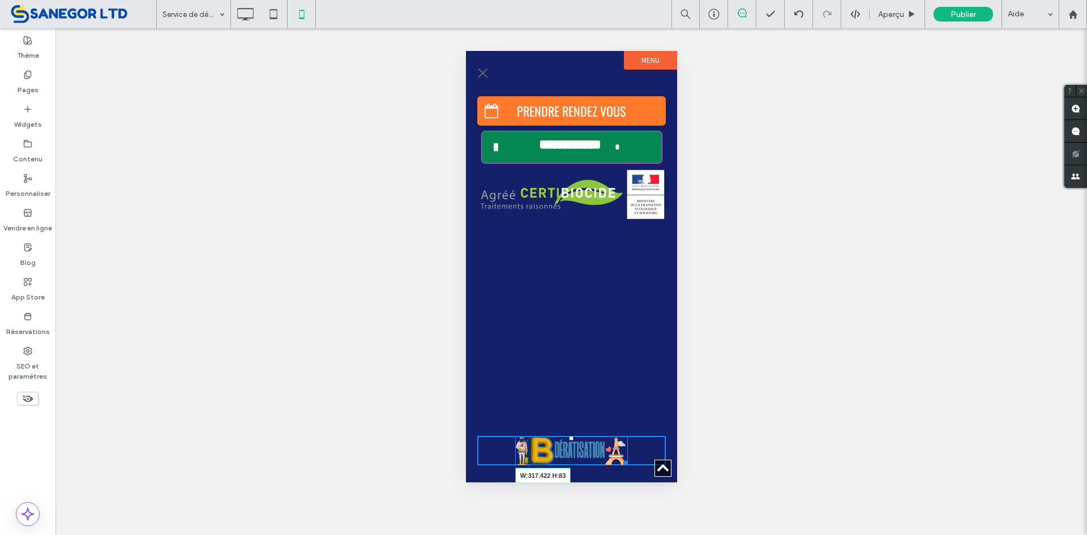
scroll to position [2422, 0]
drag, startPoint x: 625, startPoint y: 460, endPoint x: 660, endPoint y: 436, distance: 42.2
click at [660, 436] on div "W:318 H:84 Click To Paste" at bounding box center [570, 451] width 211 height 64
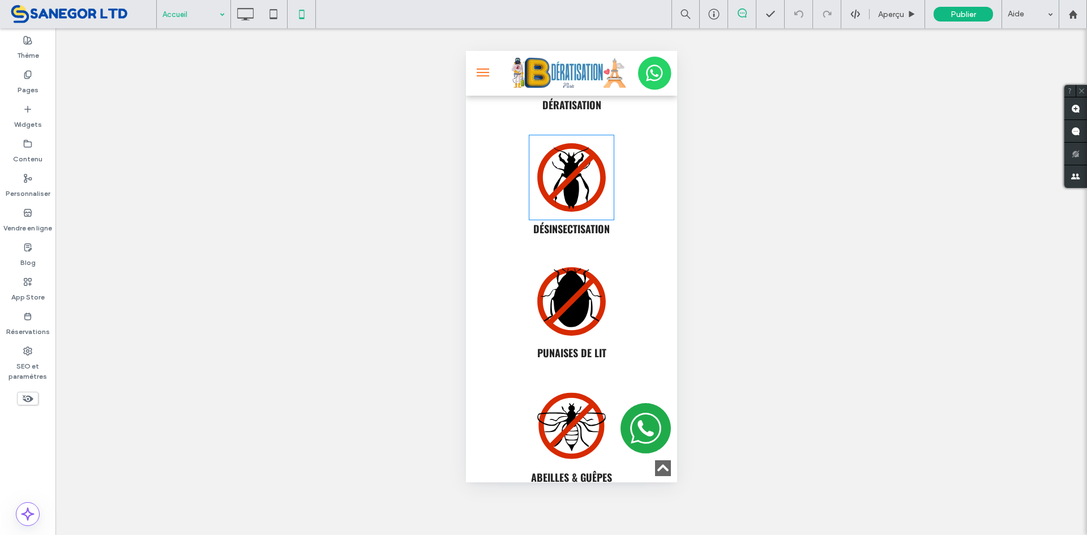
scroll to position [1358, 0]
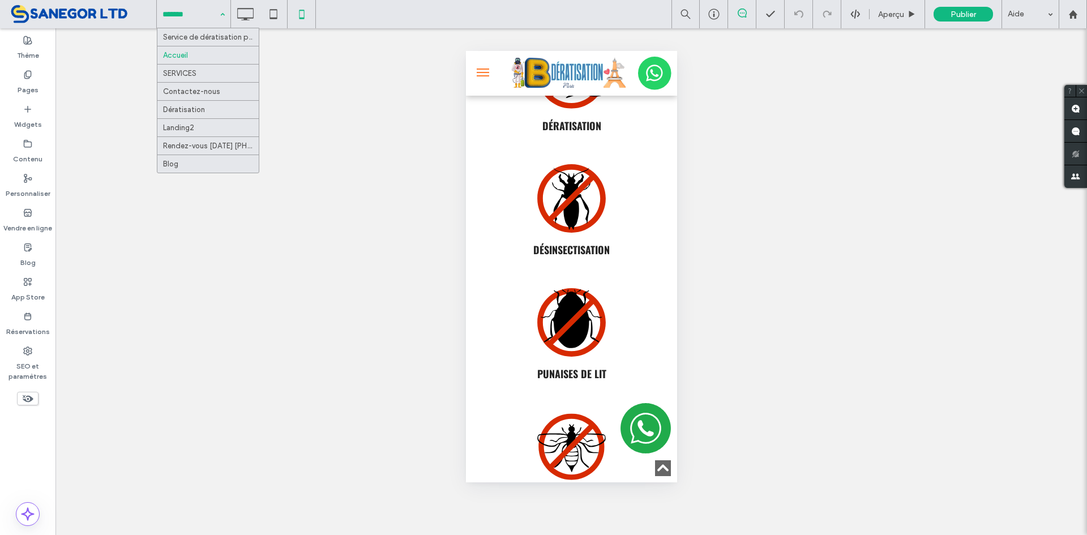
click at [204, 20] on input at bounding box center [190, 14] width 57 height 28
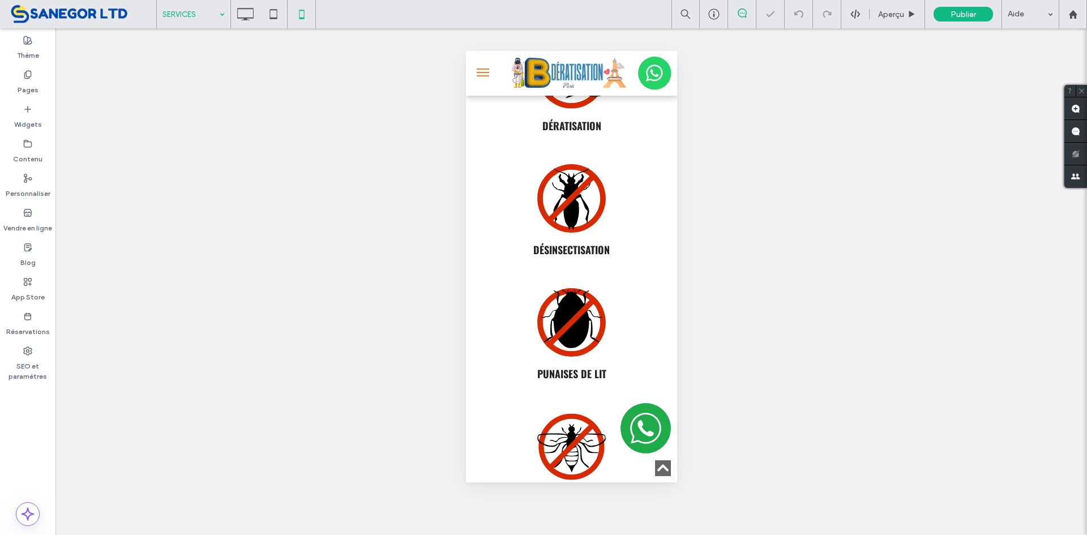
click at [203, 14] on input at bounding box center [190, 14] width 57 height 28
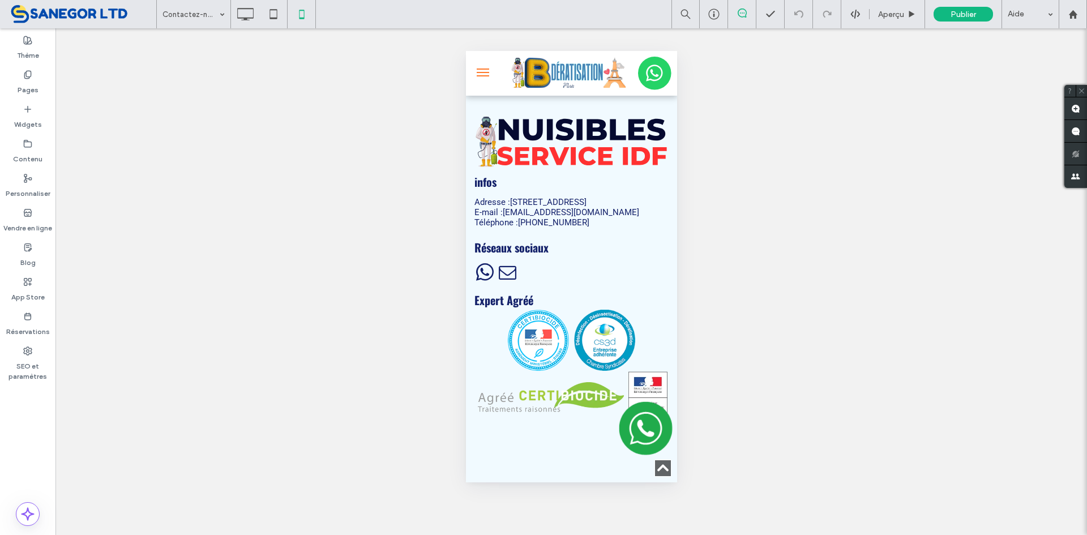
scroll to position [1081, 0]
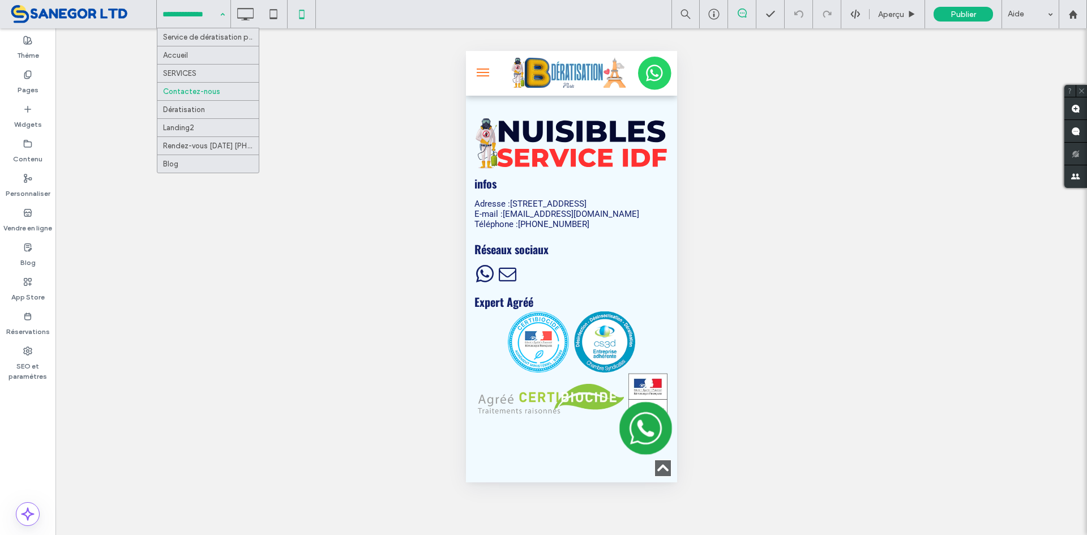
click at [196, 19] on input at bounding box center [190, 14] width 57 height 28
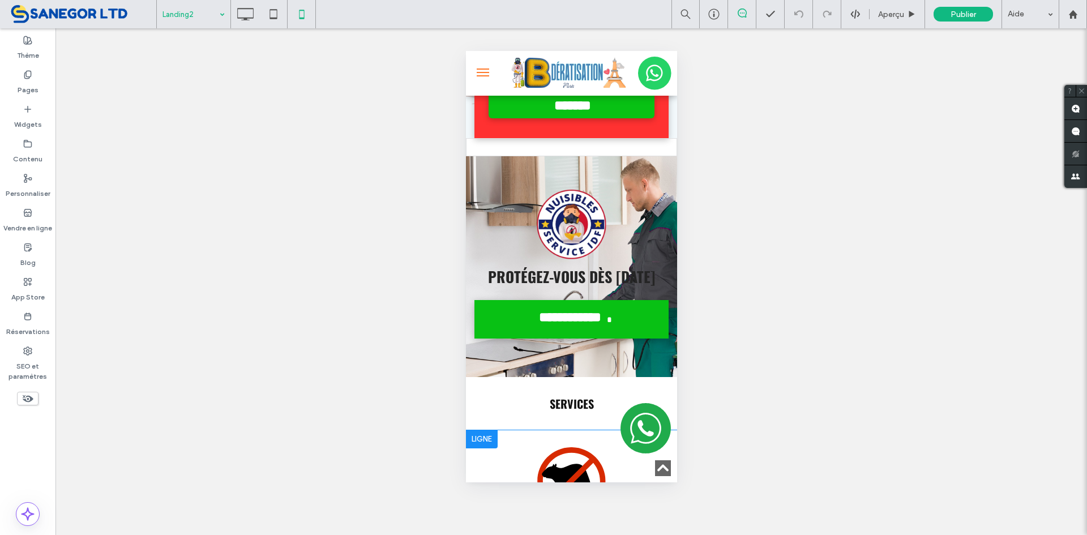
scroll to position [962, 0]
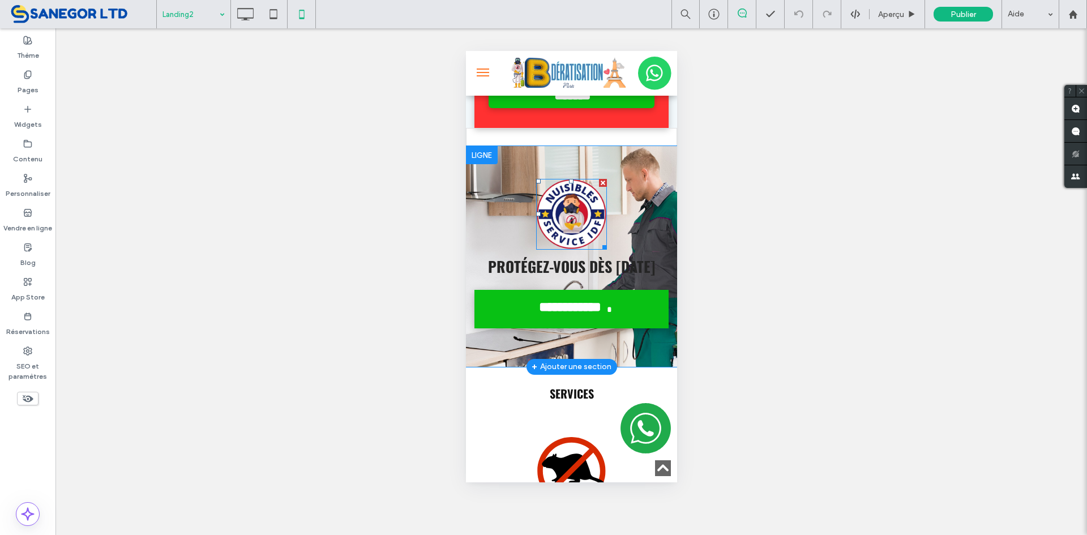
click at [573, 231] on img at bounding box center [570, 214] width 71 height 71
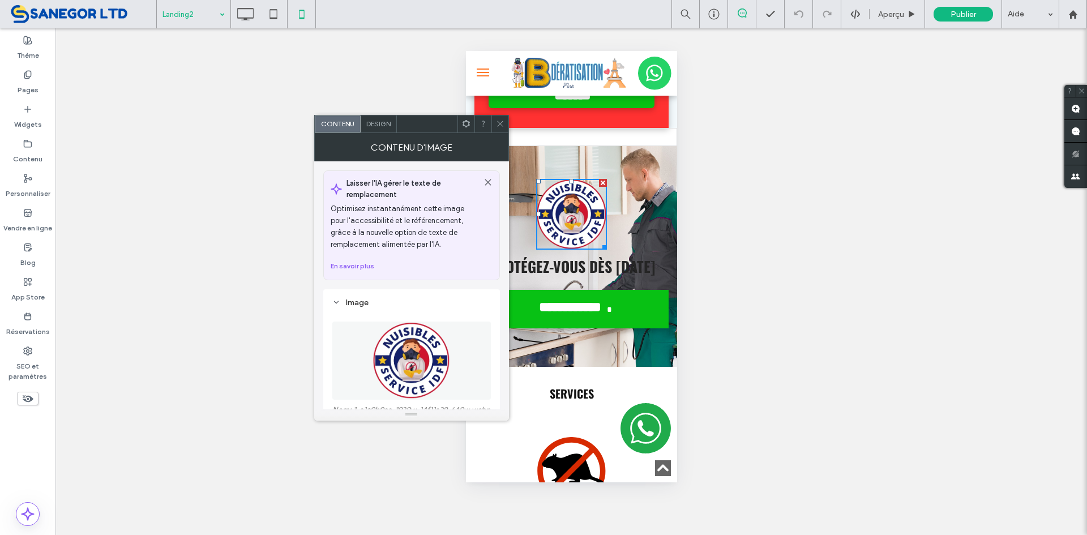
click at [397, 334] on img at bounding box center [411, 360] width 79 height 78
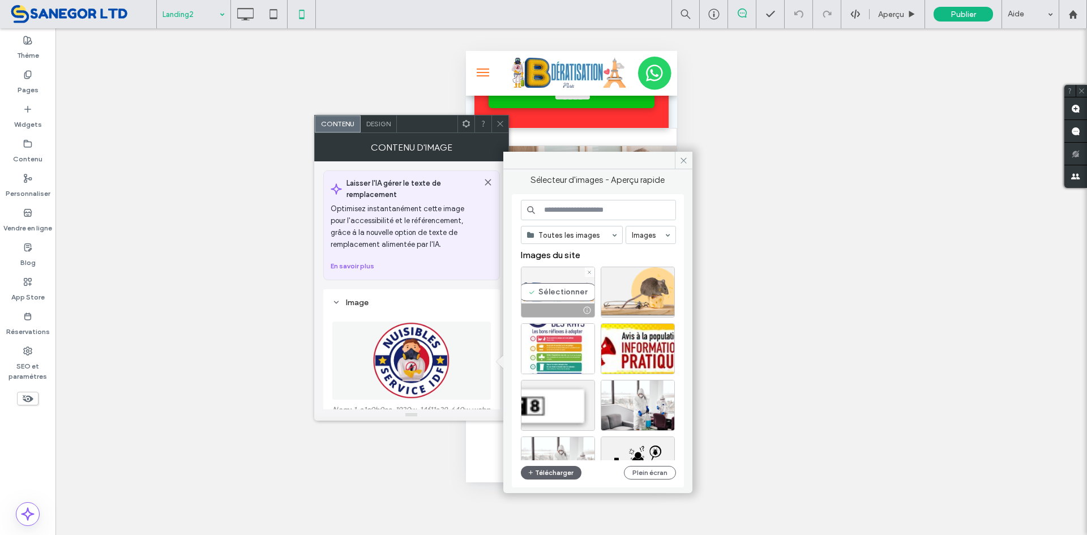
click at [550, 297] on div "Sélectionner" at bounding box center [558, 292] width 74 height 51
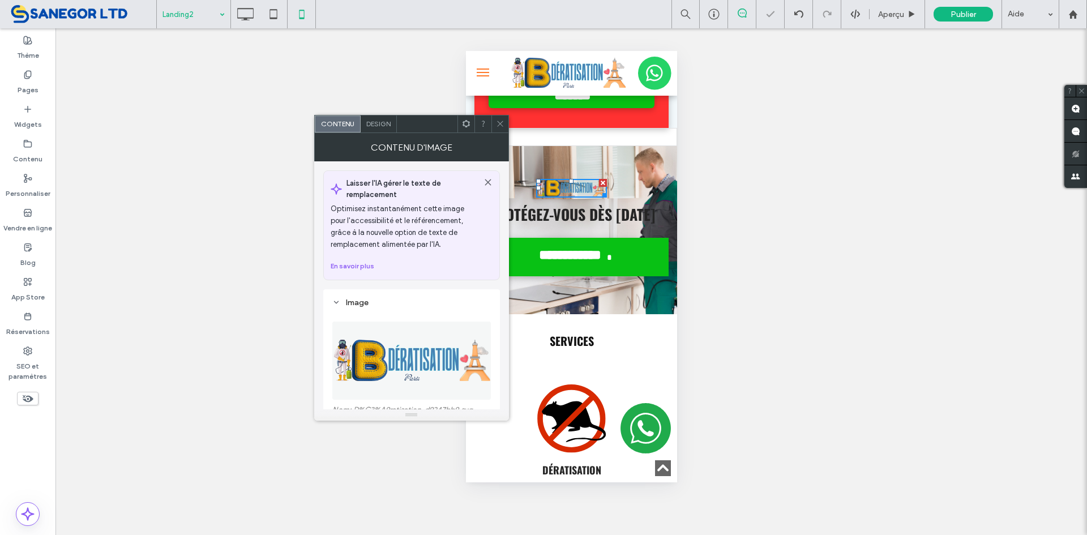
click at [501, 126] on icon at bounding box center [500, 123] width 8 height 8
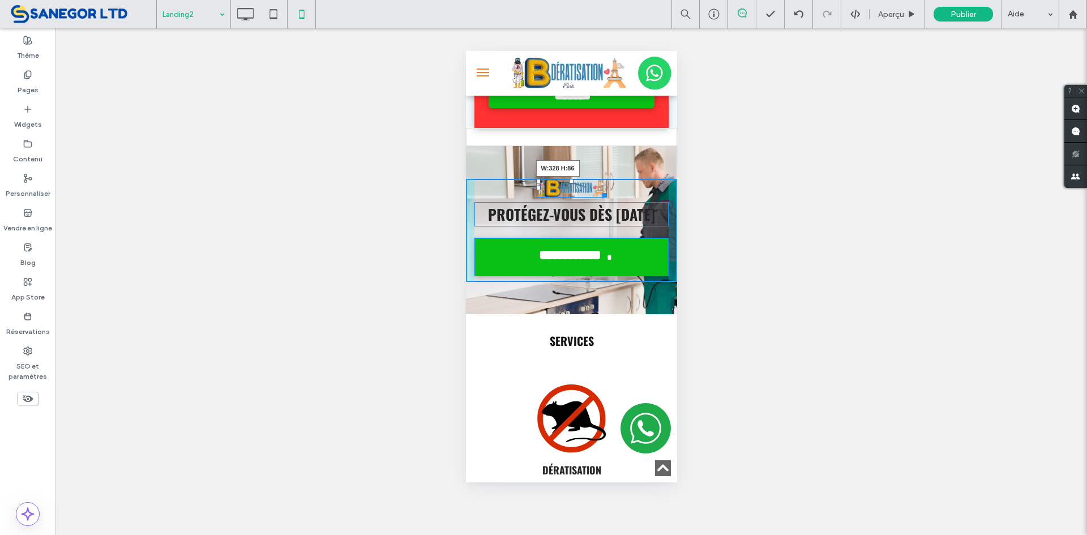
drag, startPoint x: 598, startPoint y: 200, endPoint x: 649, endPoint y: 241, distance: 65.7
click at [649, 241] on div "**********" at bounding box center [570, 230] width 211 height 103
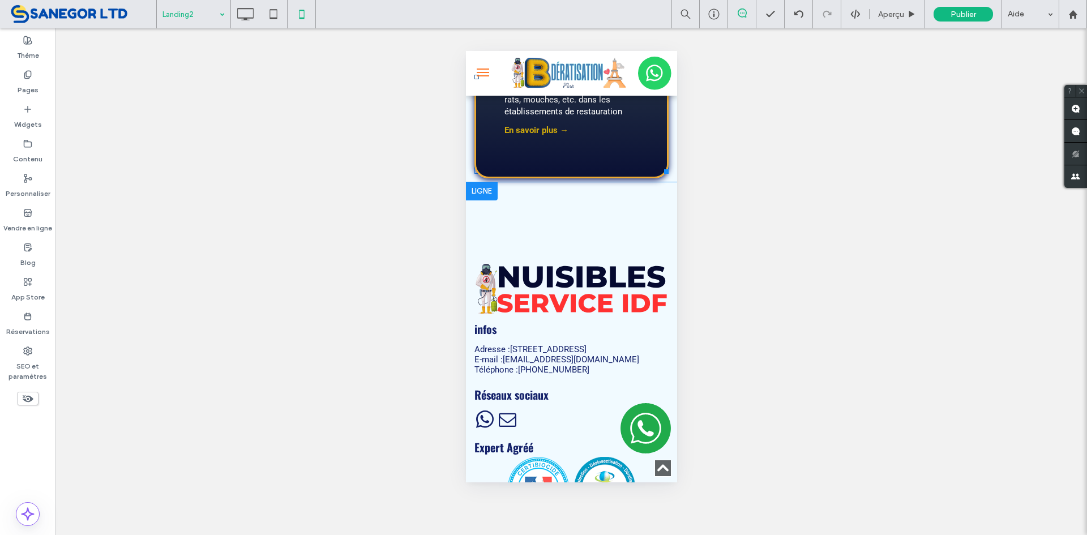
scroll to position [2697, 0]
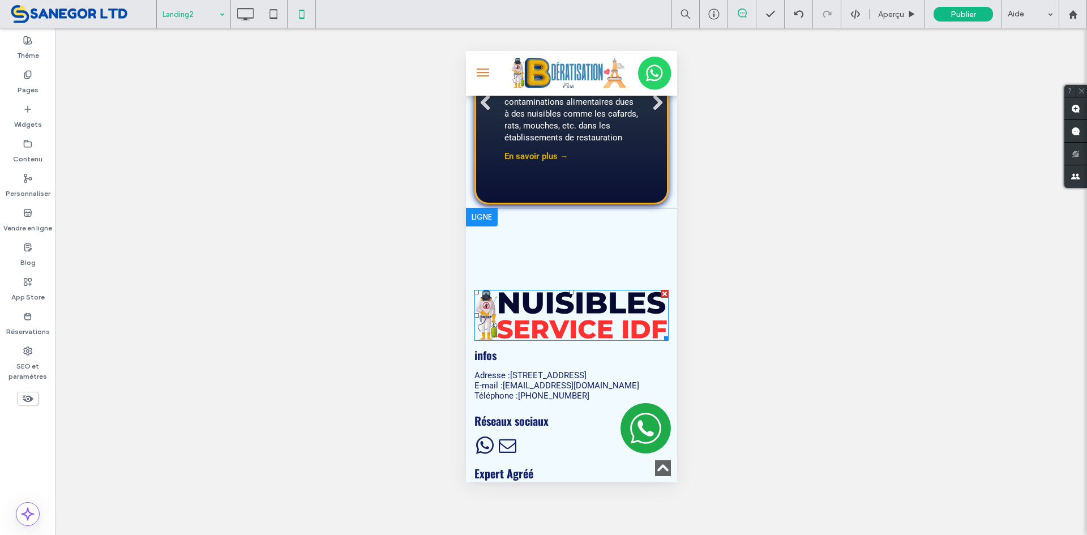
click at [565, 325] on img at bounding box center [571, 315] width 194 height 51
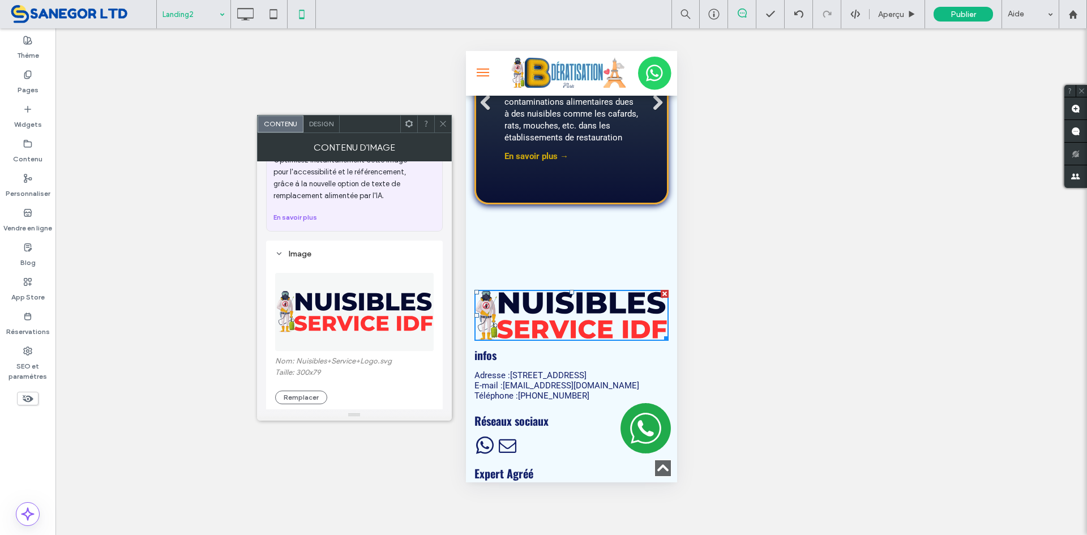
scroll to position [113, 0]
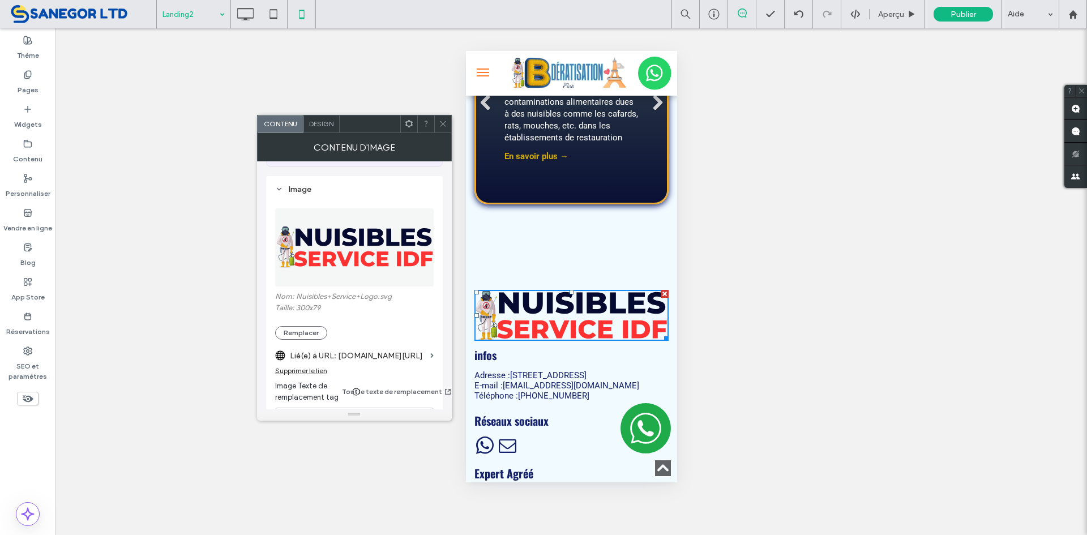
click at [346, 259] on img at bounding box center [355, 247] width 160 height 78
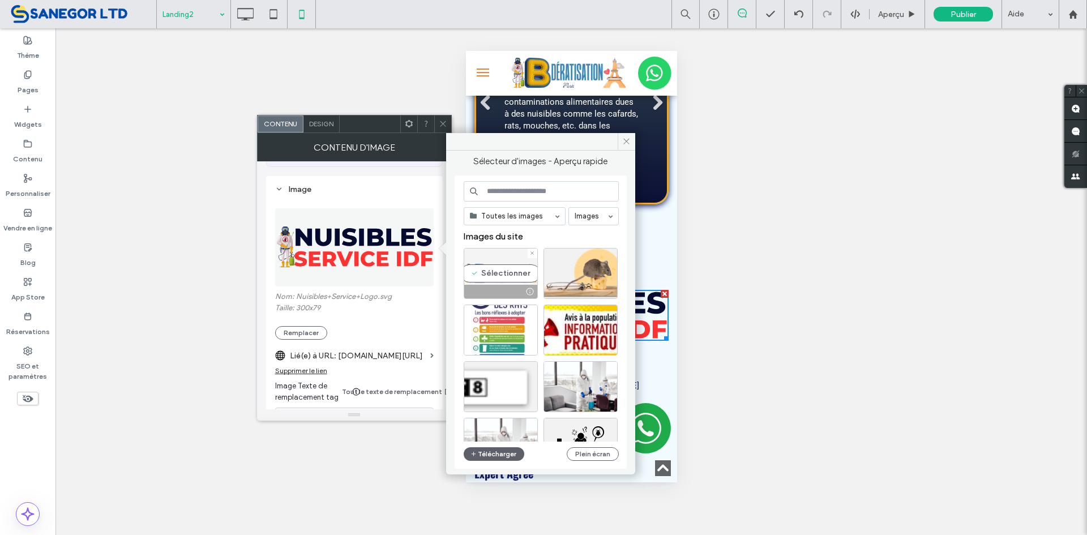
click at [480, 277] on div "Sélectionner" at bounding box center [501, 273] width 74 height 51
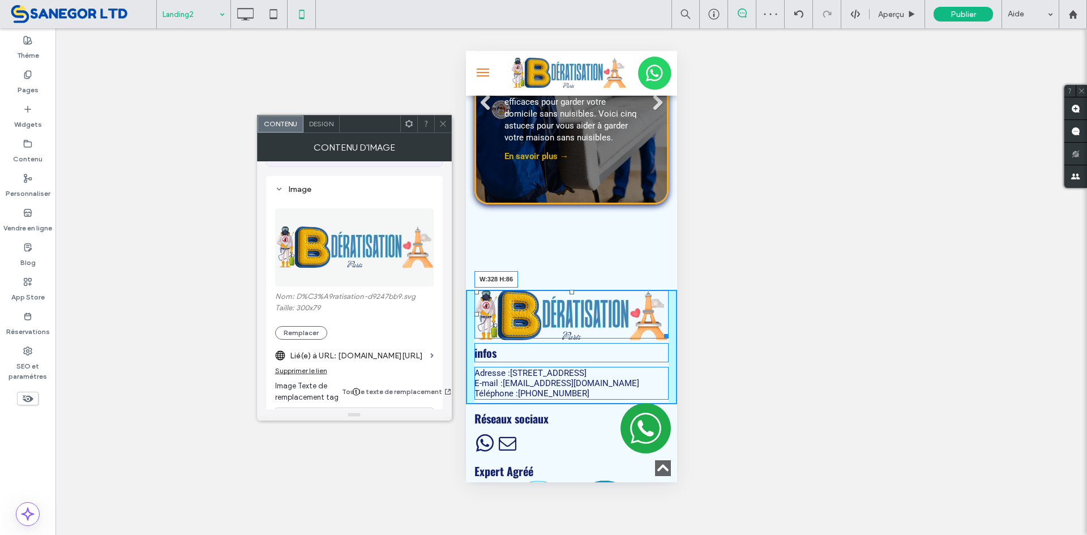
drag, startPoint x: 658, startPoint y: 356, endPoint x: 666, endPoint y: 362, distance: 10.5
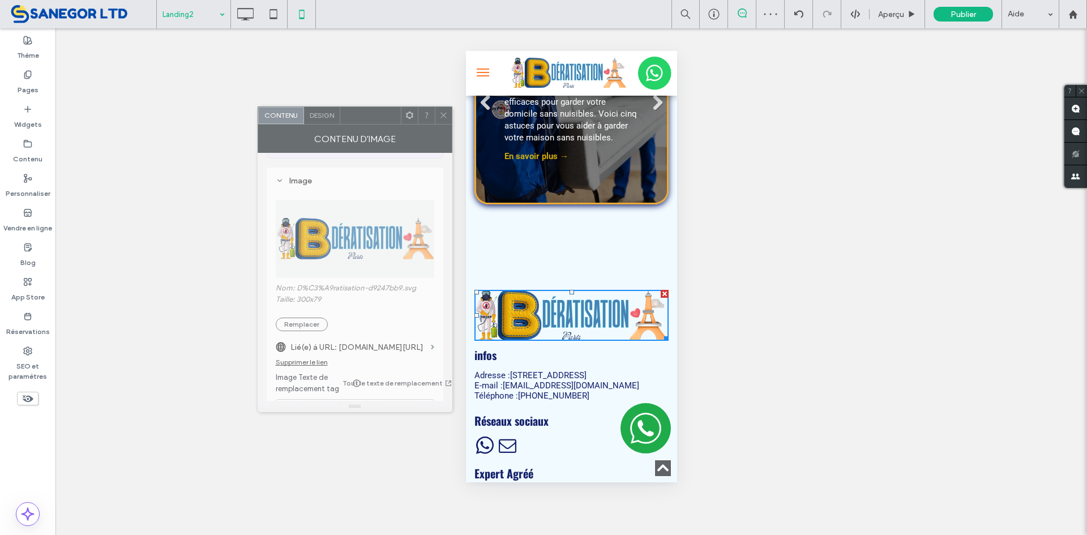
click at [439, 125] on div "Contenu d'image" at bounding box center [355, 139] width 195 height 28
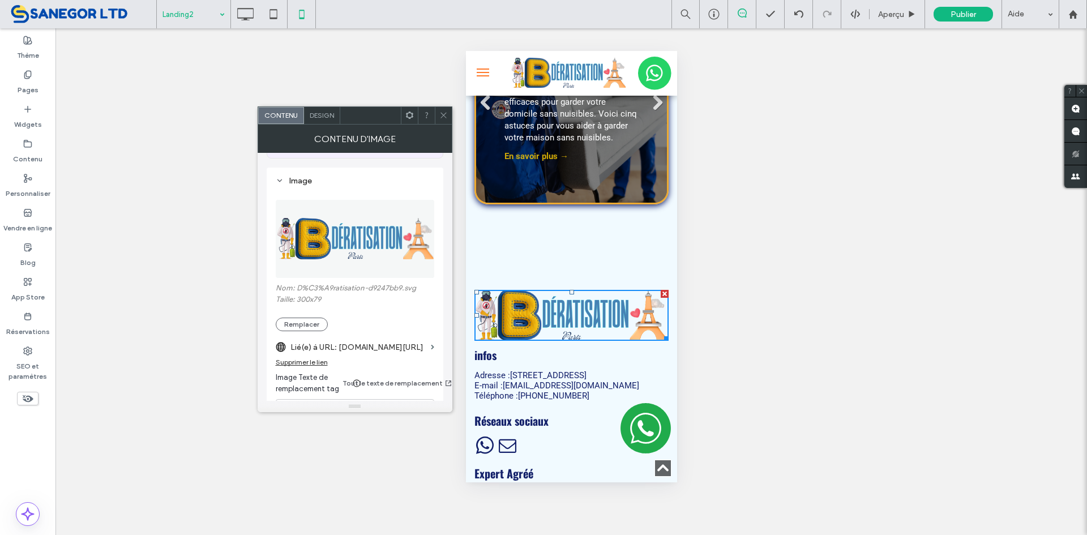
click at [441, 115] on icon at bounding box center [443, 115] width 8 height 8
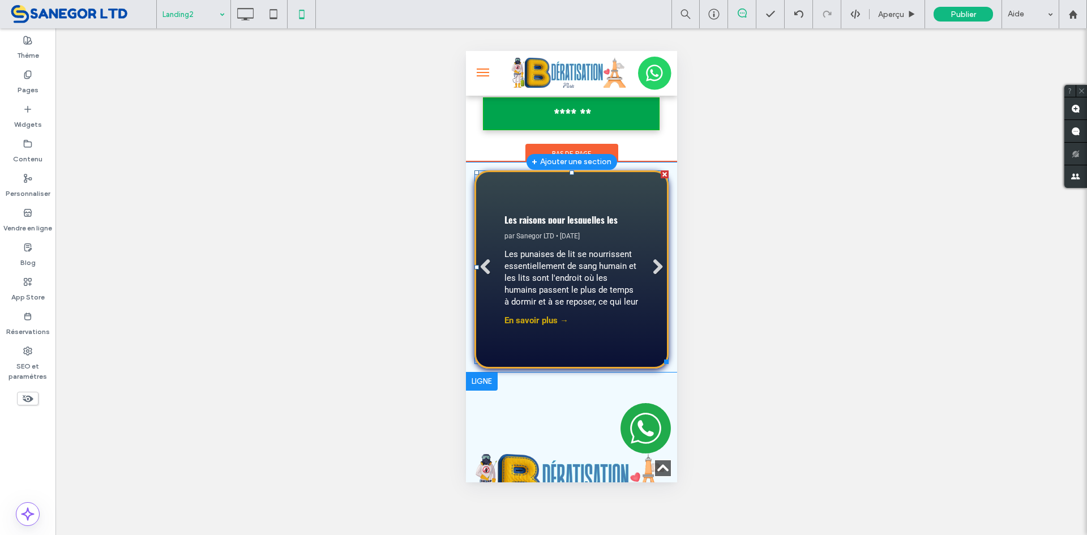
scroll to position [2527, 0]
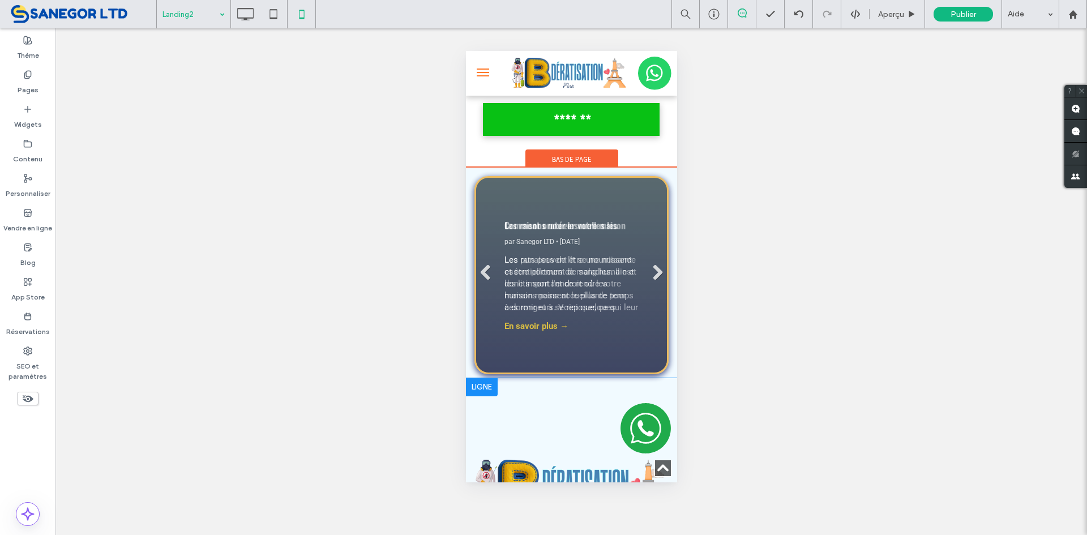
click at [479, 79] on button "menu" at bounding box center [482, 72] width 23 height 23
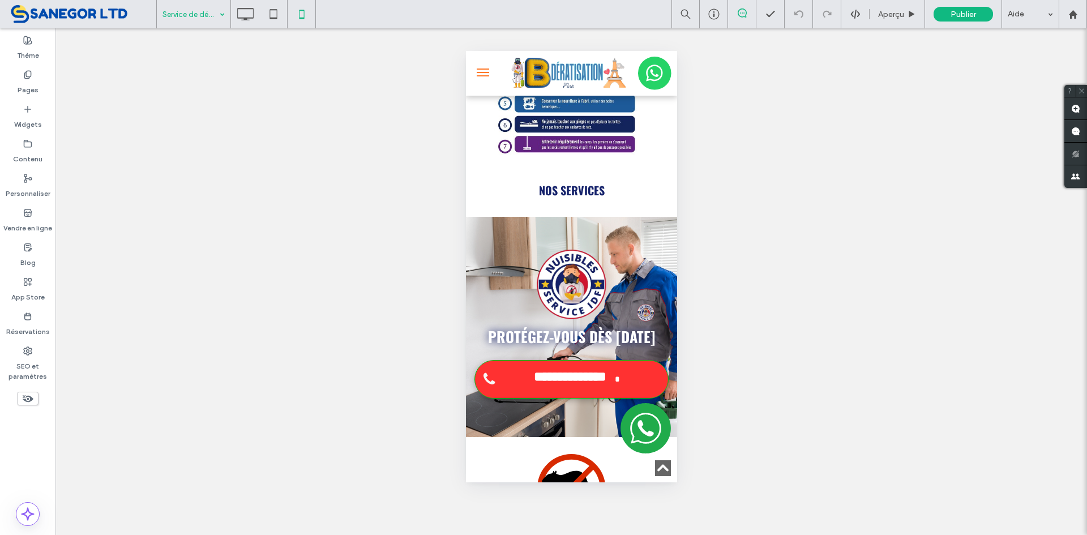
scroll to position [1811, 0]
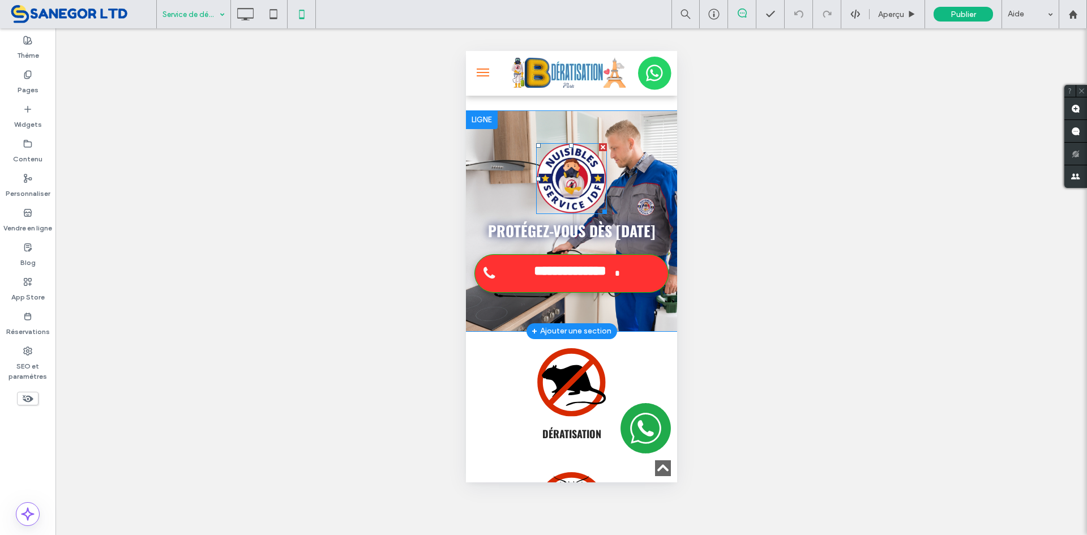
click at [548, 182] on img at bounding box center [570, 178] width 71 height 71
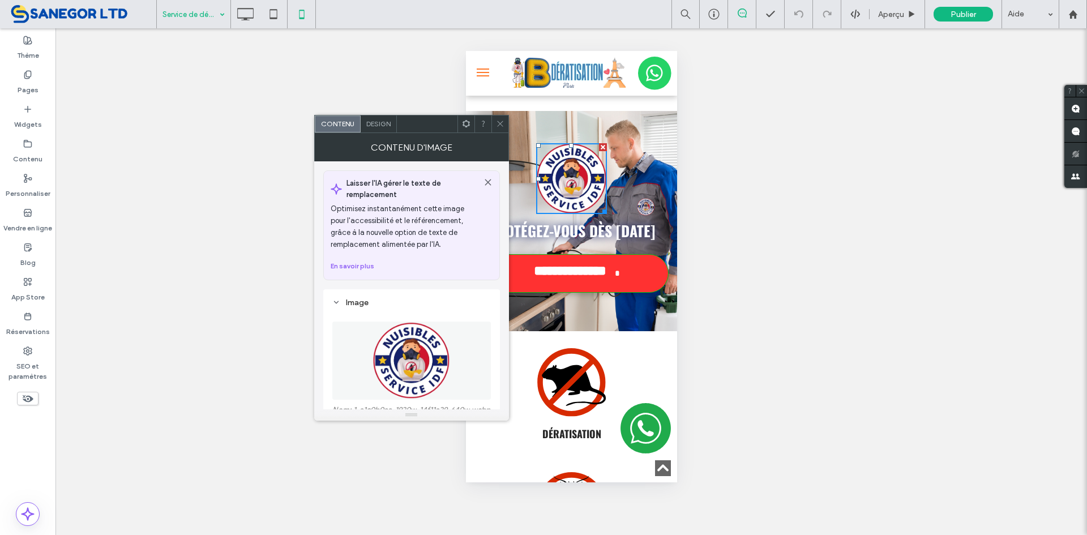
click at [408, 361] on img at bounding box center [411, 360] width 79 height 78
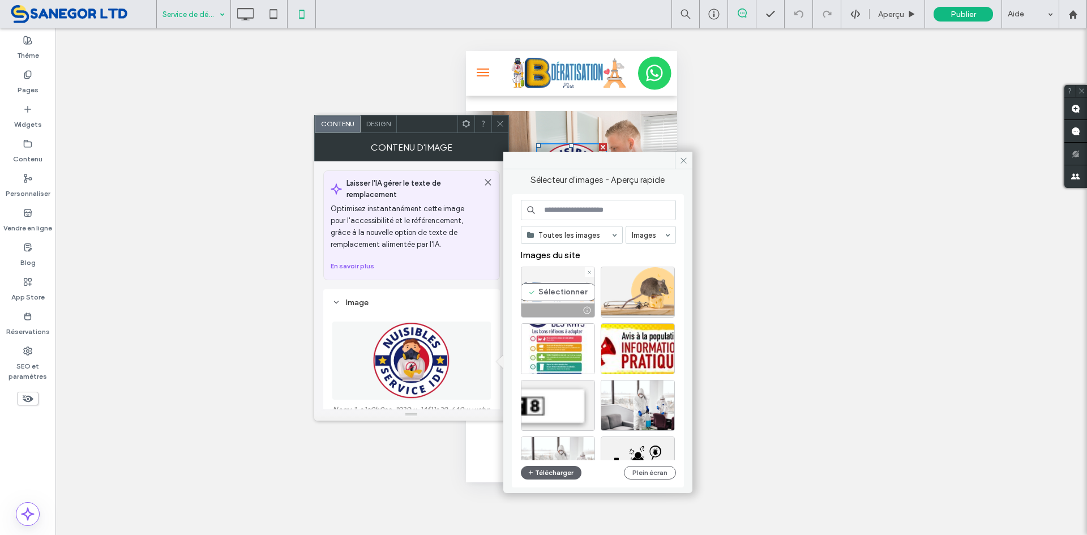
drag, startPoint x: 548, startPoint y: 280, endPoint x: 83, endPoint y: 229, distance: 468.6
click at [548, 280] on div "Sélectionner" at bounding box center [558, 292] width 74 height 51
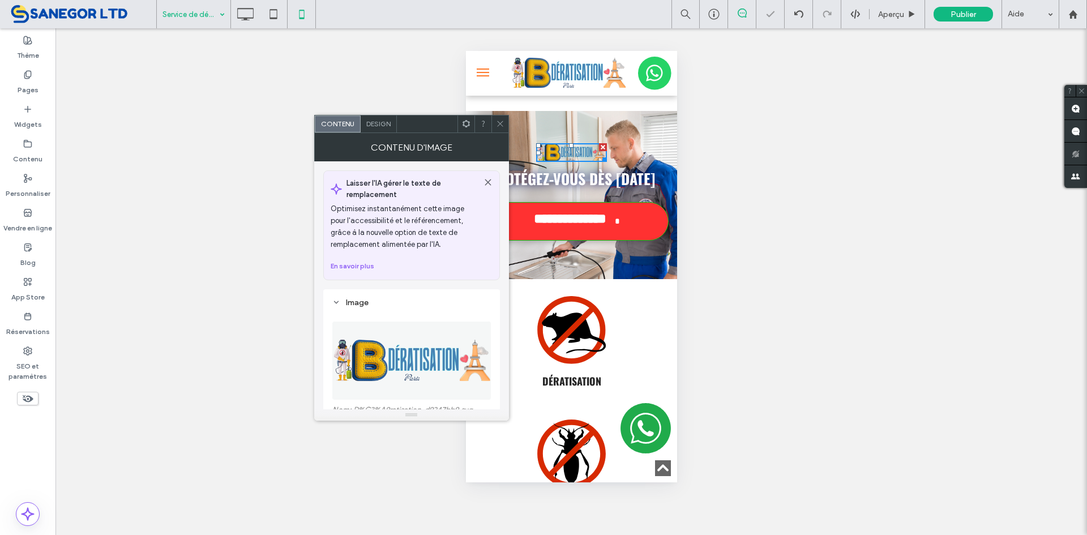
click at [501, 130] on span at bounding box center [500, 123] width 8 height 17
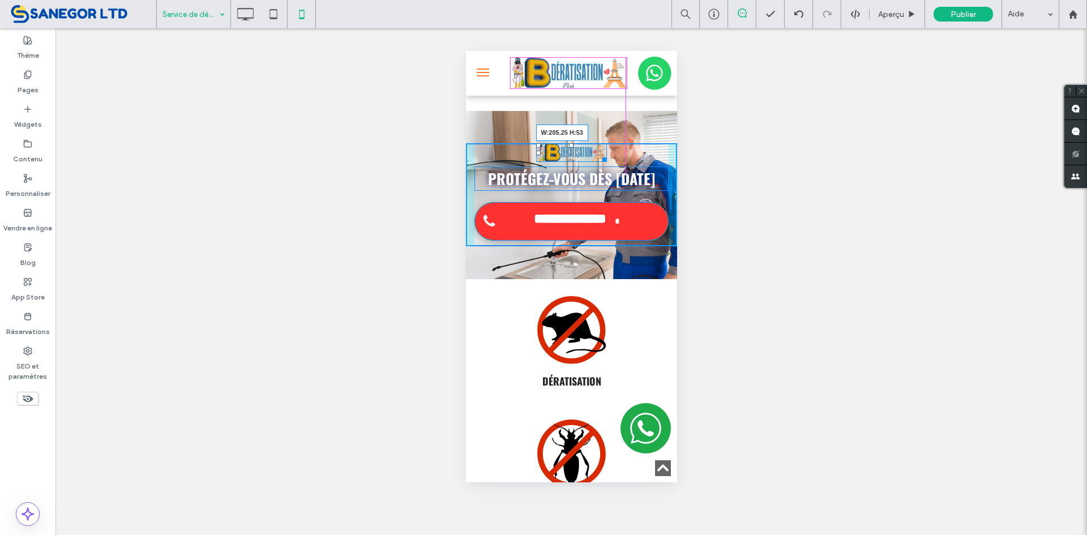
drag, startPoint x: 595, startPoint y: 145, endPoint x: 616, endPoint y: 171, distance: 33.3
click at [616, 171] on div "**********" at bounding box center [570, 194] width 211 height 103
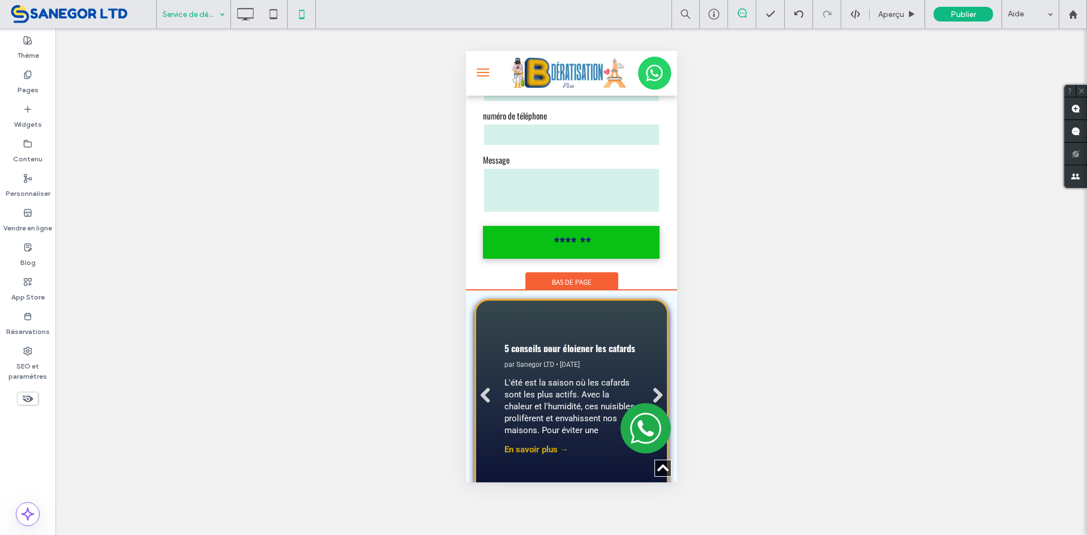
scroll to position [3310, 0]
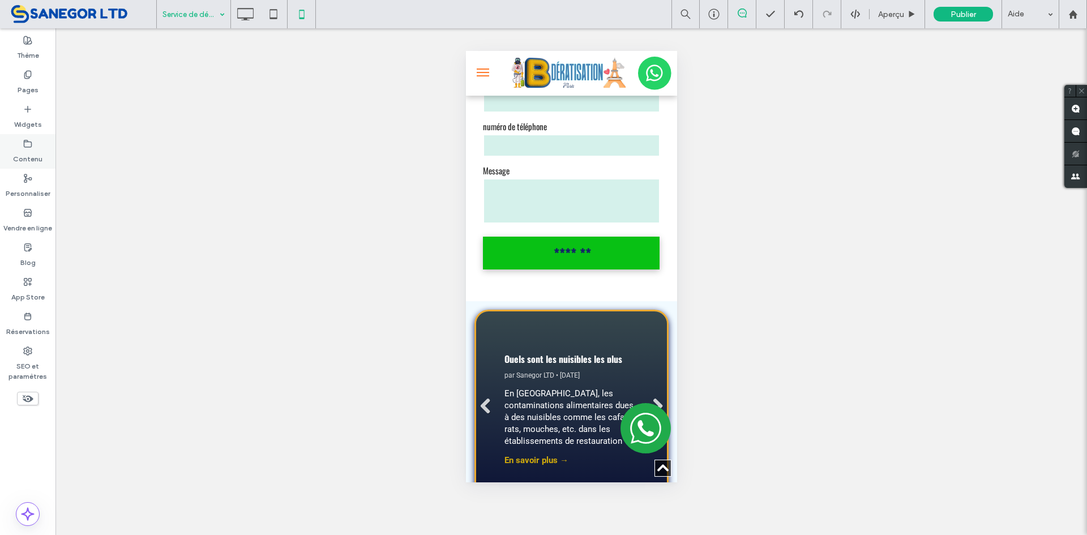
click at [29, 152] on label "Contenu" at bounding box center [27, 156] width 29 height 16
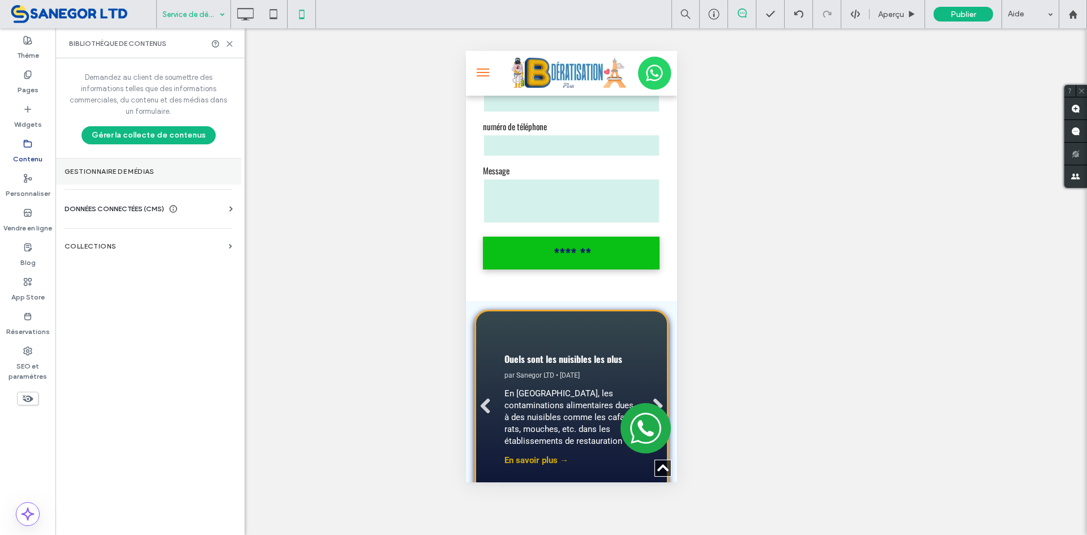
click at [116, 173] on label "Gestionnaire de médias" at bounding box center [149, 172] width 168 height 8
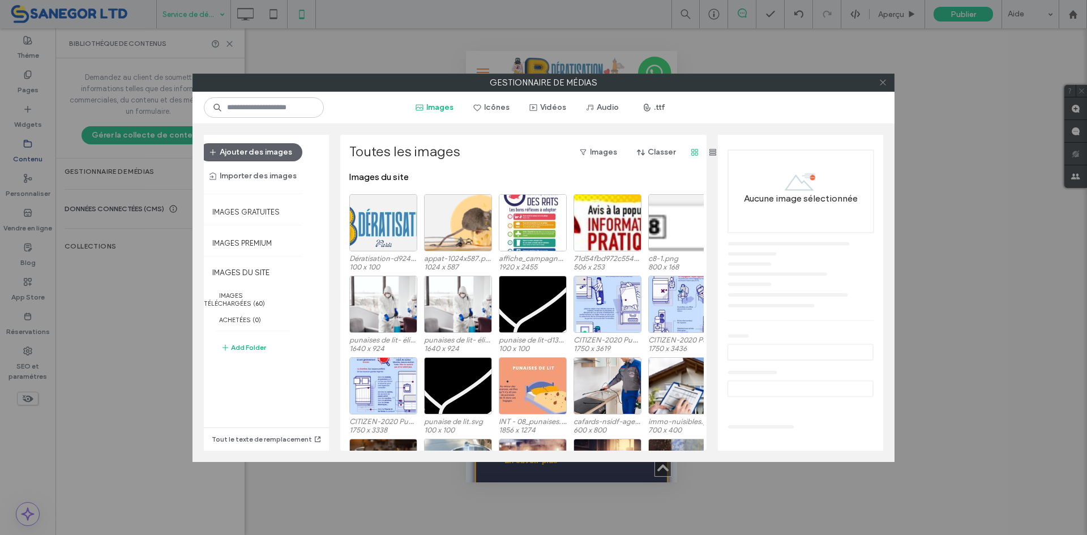
click at [882, 87] on span at bounding box center [882, 82] width 8 height 17
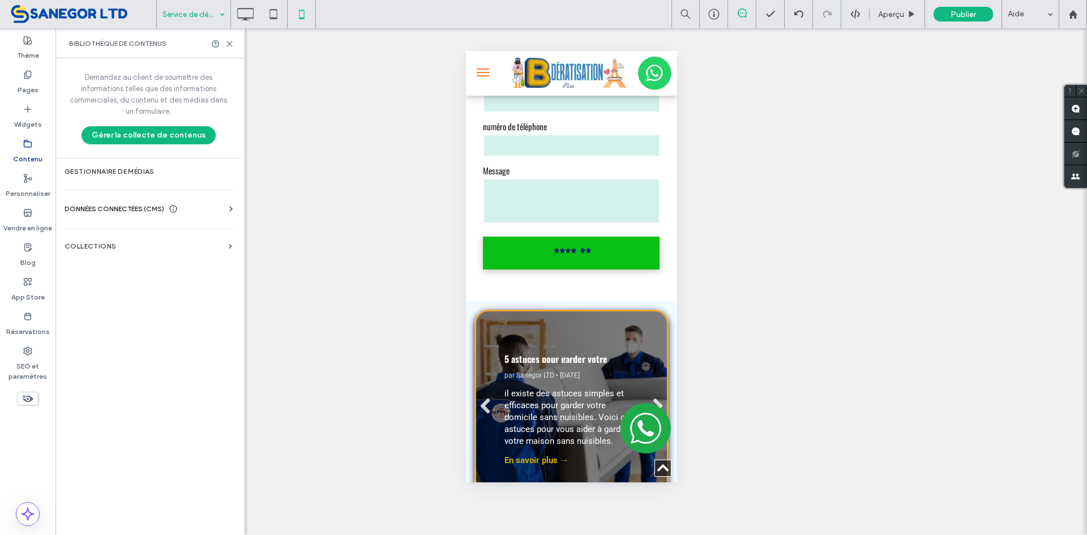
click at [125, 204] on span "DONNÉES CONNECTÉES (CMS)" at bounding box center [115, 208] width 100 height 11
click at [152, 233] on label "Informations relatives à l'entreprise" at bounding box center [151, 241] width 154 height 16
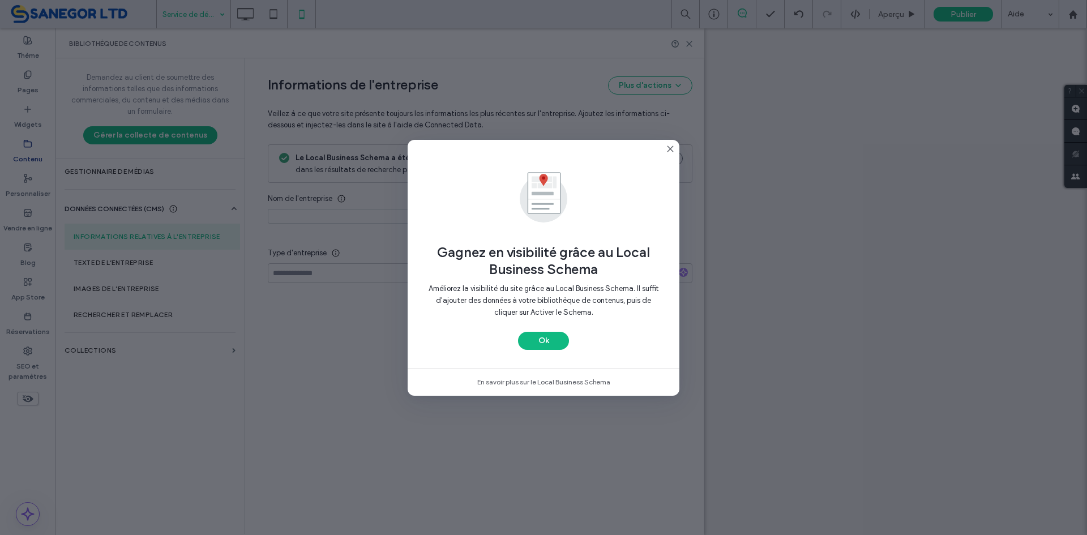
type input "**********"
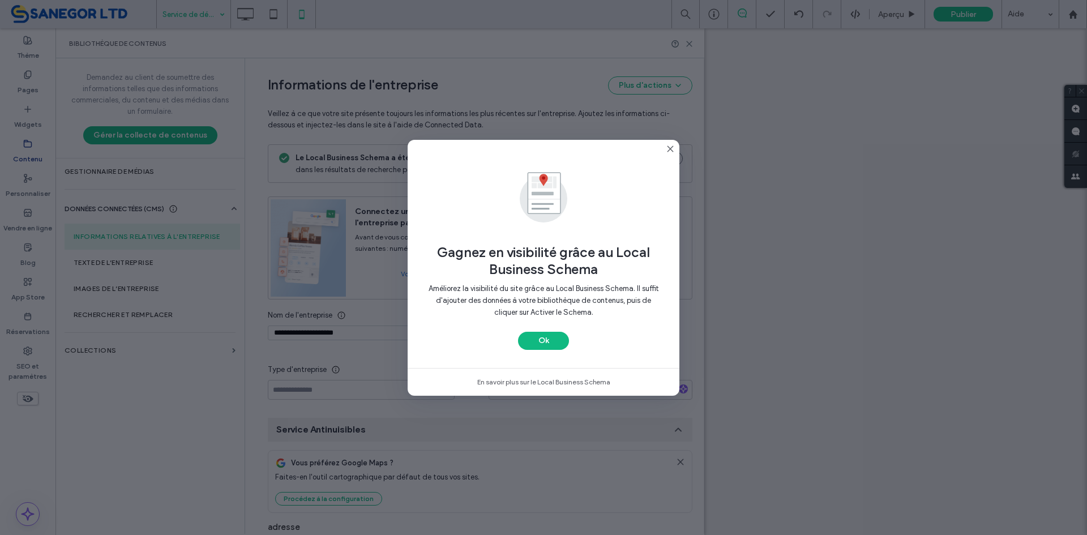
scroll to position [126, 0]
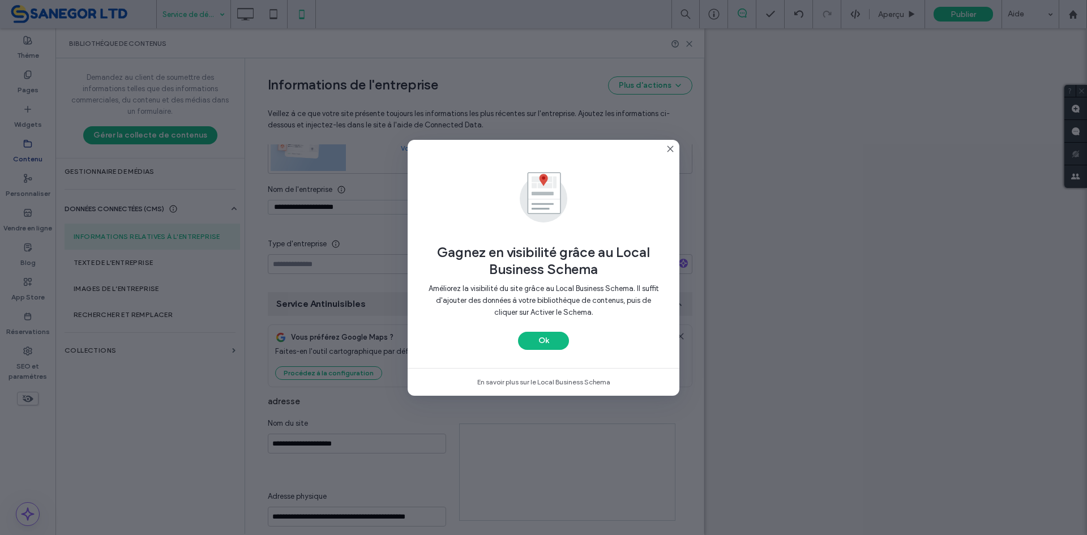
click at [544, 330] on div "Améliorez la visibilité du site grâce au Local Business Schema. Il suffit d'ajo…" at bounding box center [543, 305] width 235 height 54
click at [550, 333] on button "Ok" at bounding box center [543, 341] width 51 height 18
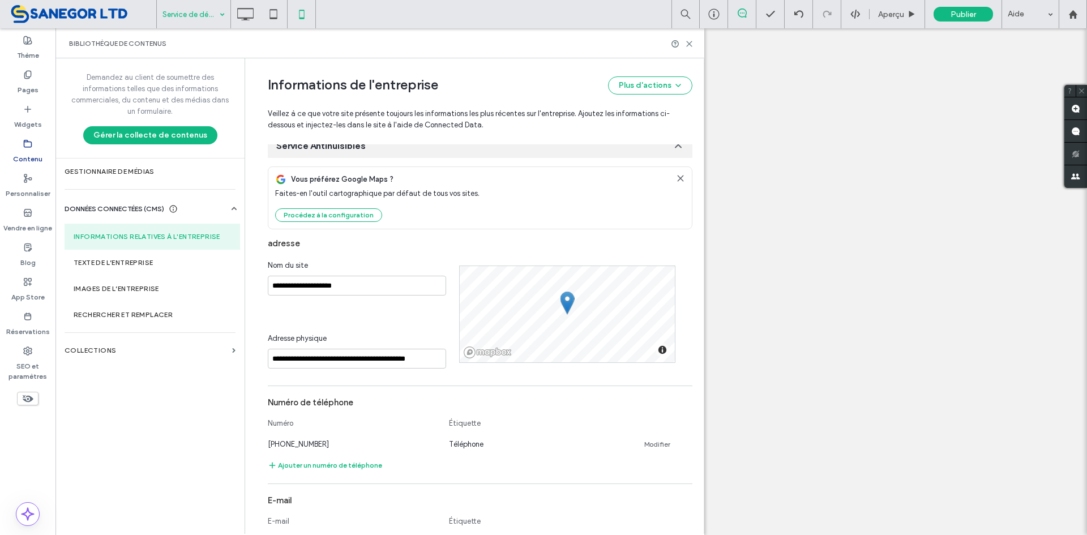
scroll to position [396, 0]
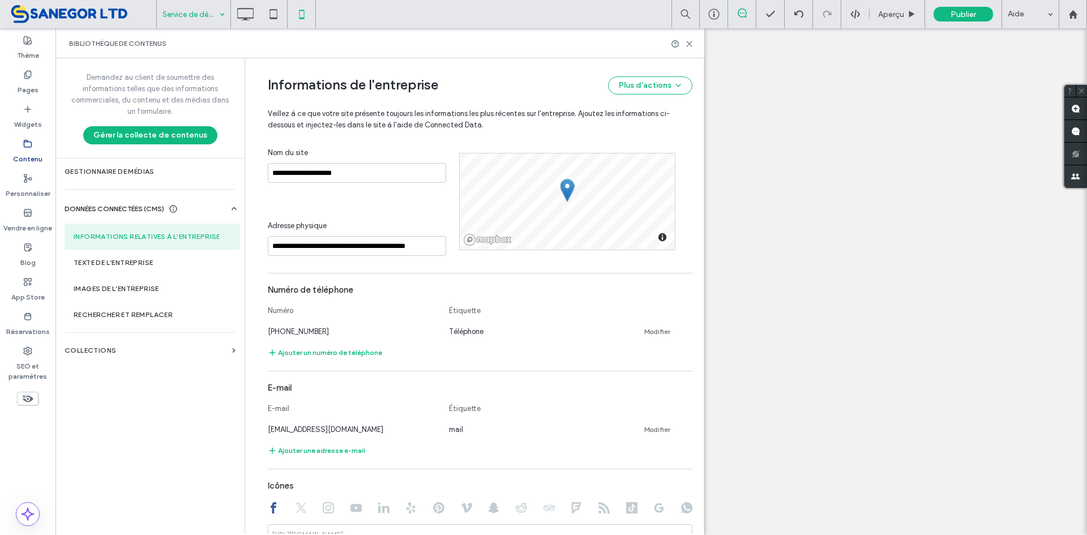
click at [694, 47] on div "Bibliothèque de contenus" at bounding box center [379, 43] width 649 height 30
click at [691, 44] on icon at bounding box center [689, 44] width 8 height 8
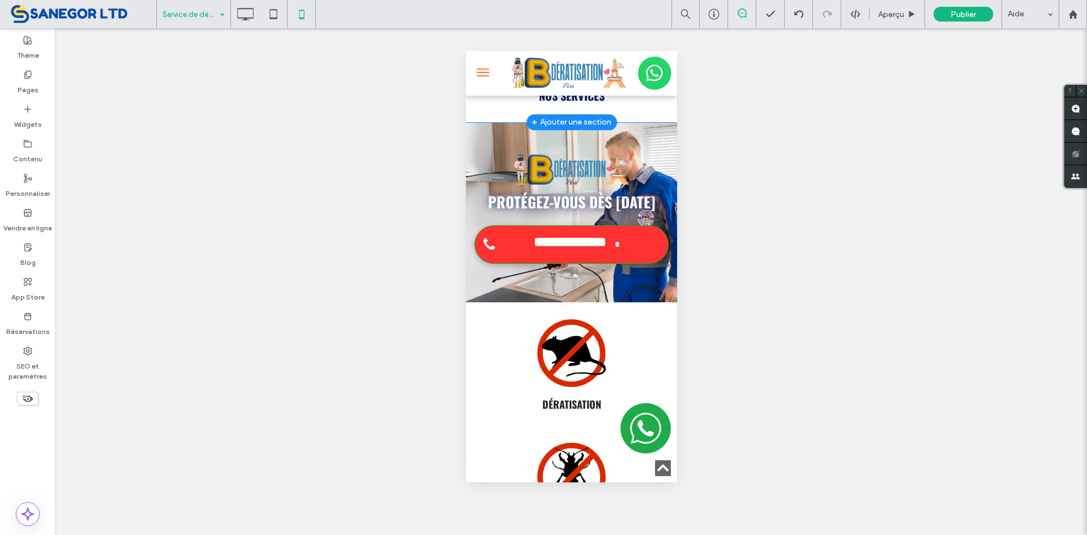
scroll to position [1868, 0]
